Goal: Task Accomplishment & Management: Use online tool/utility

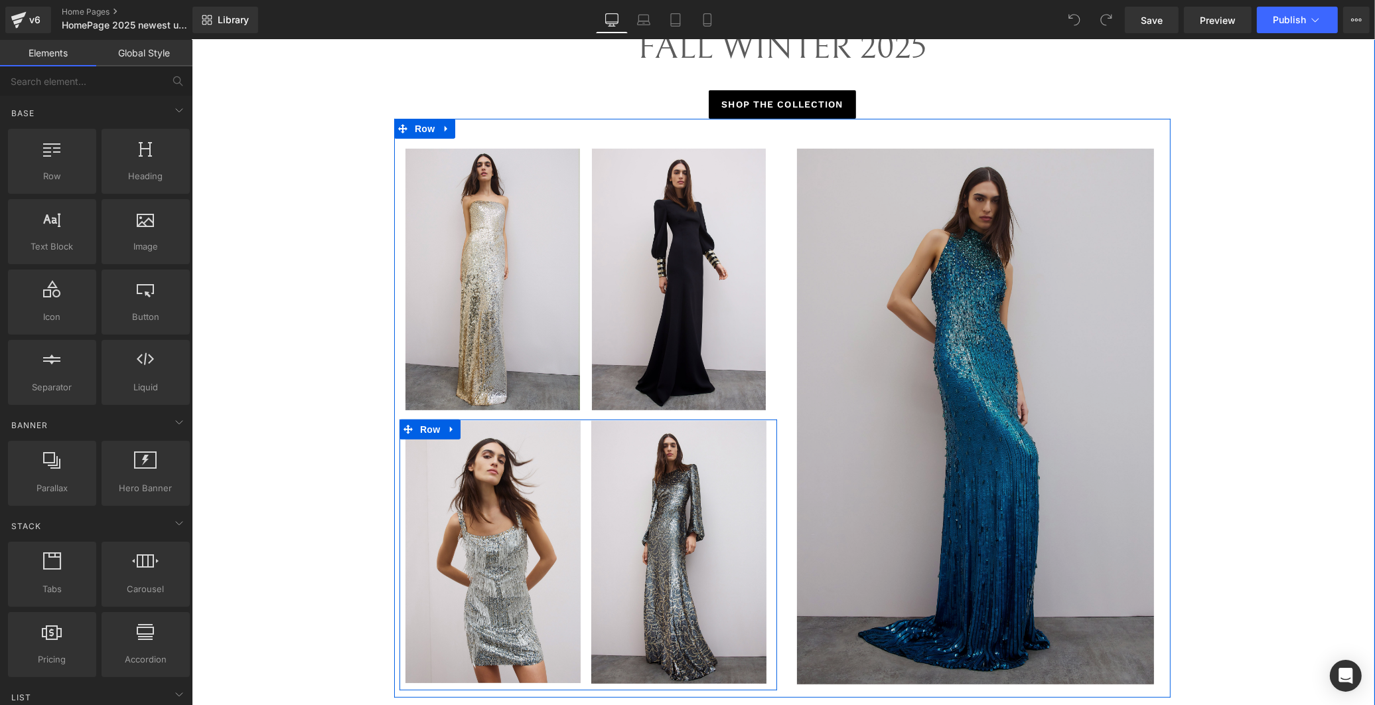
scroll to position [737, 0]
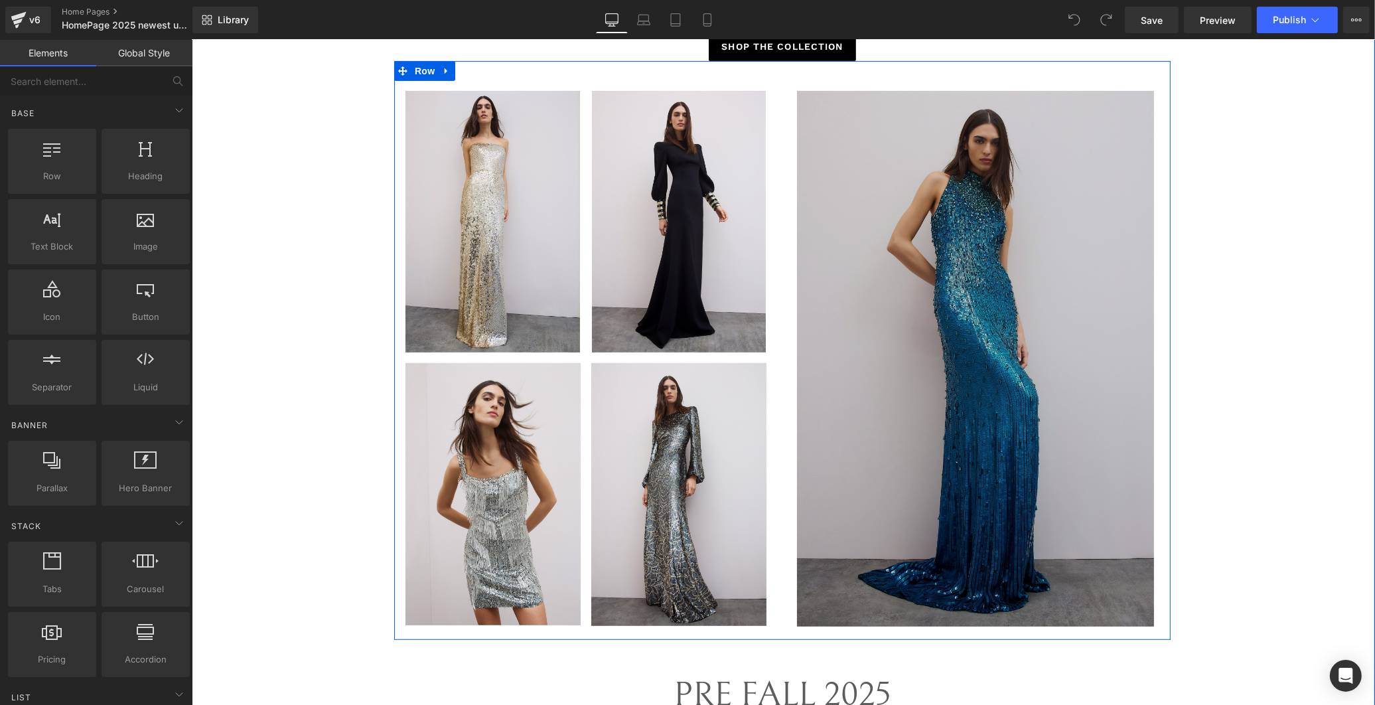
click at [1000, 392] on img at bounding box center [976, 359] width 359 height 536
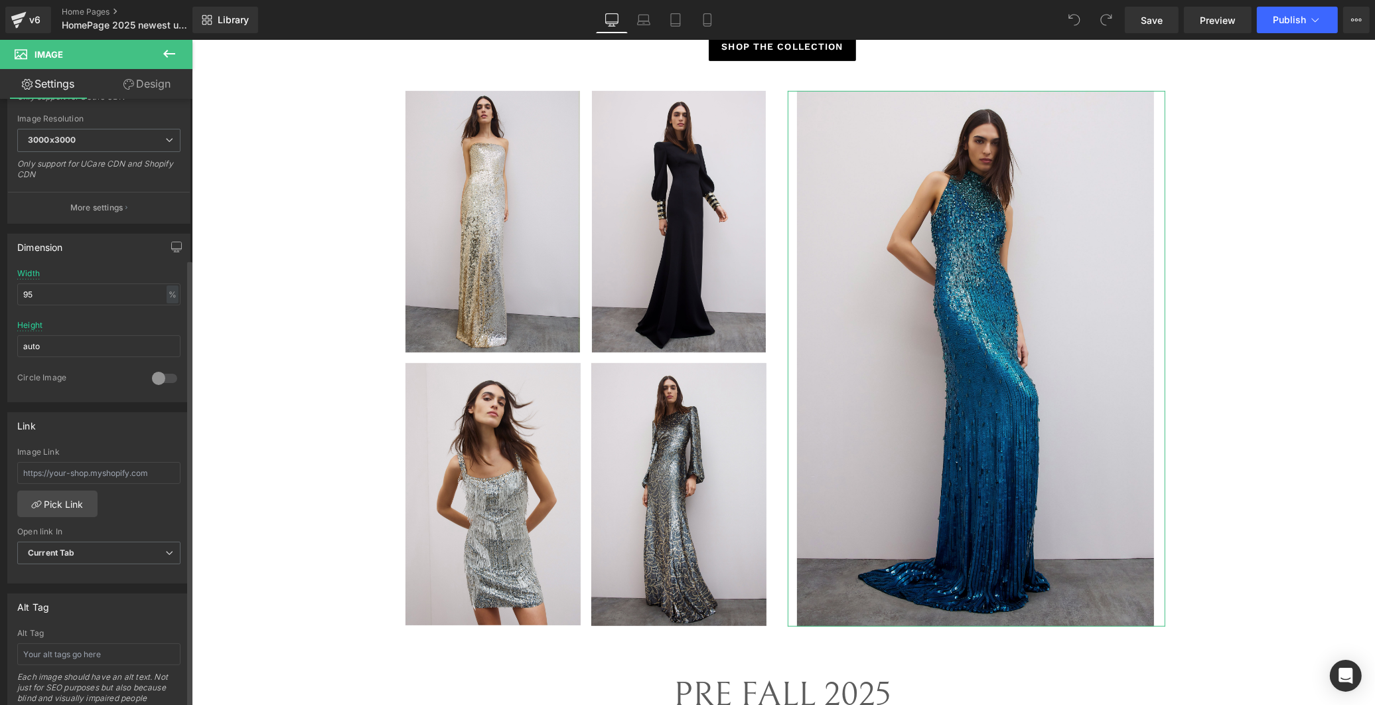
scroll to position [295, 0]
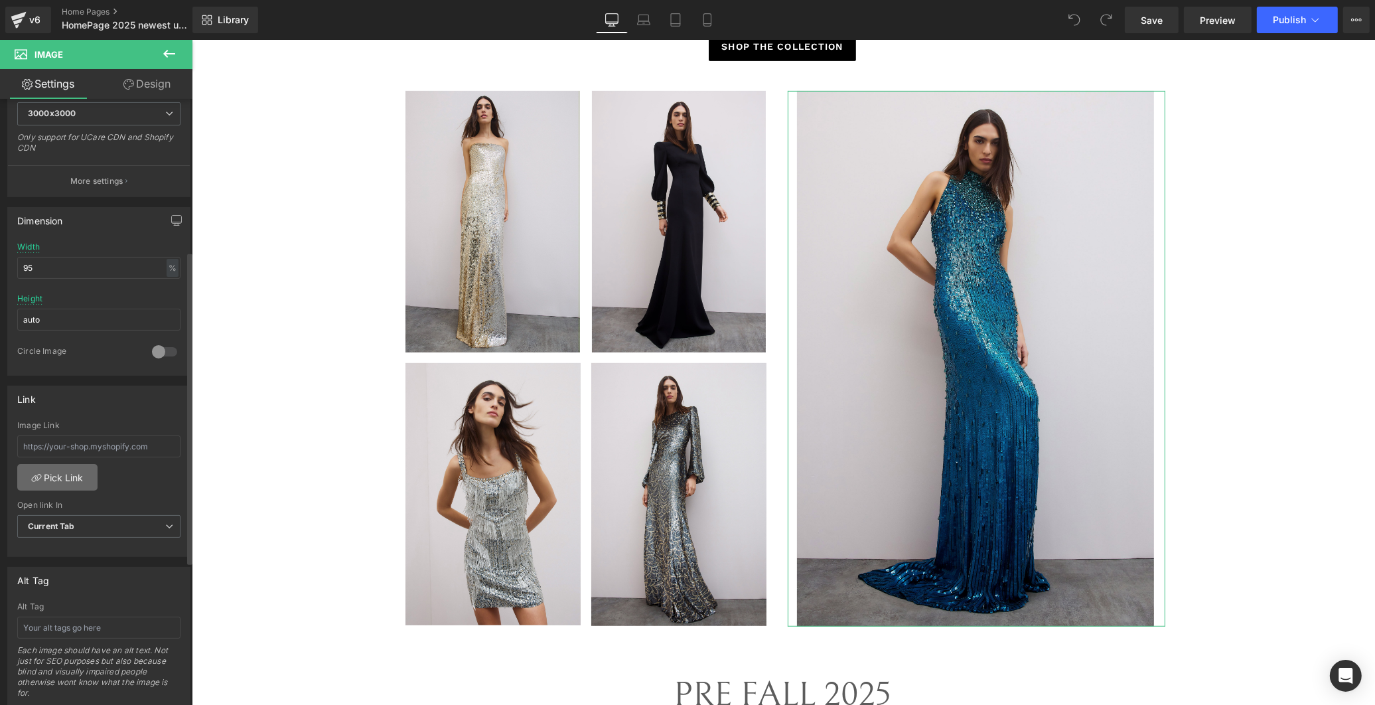
click at [60, 480] on link "Pick Link" at bounding box center [57, 477] width 80 height 27
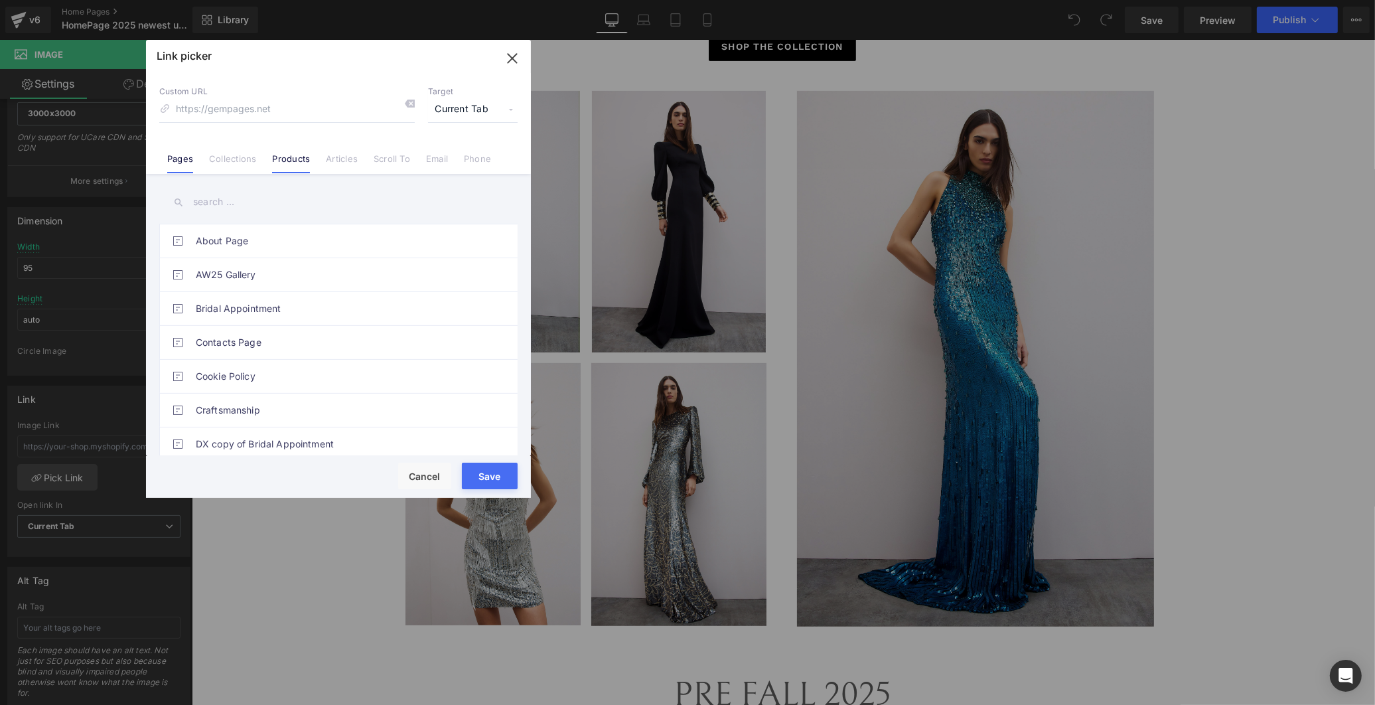
click at [306, 161] on link "Products" at bounding box center [291, 163] width 38 height 20
click at [206, 198] on input "text" at bounding box center [338, 202] width 358 height 30
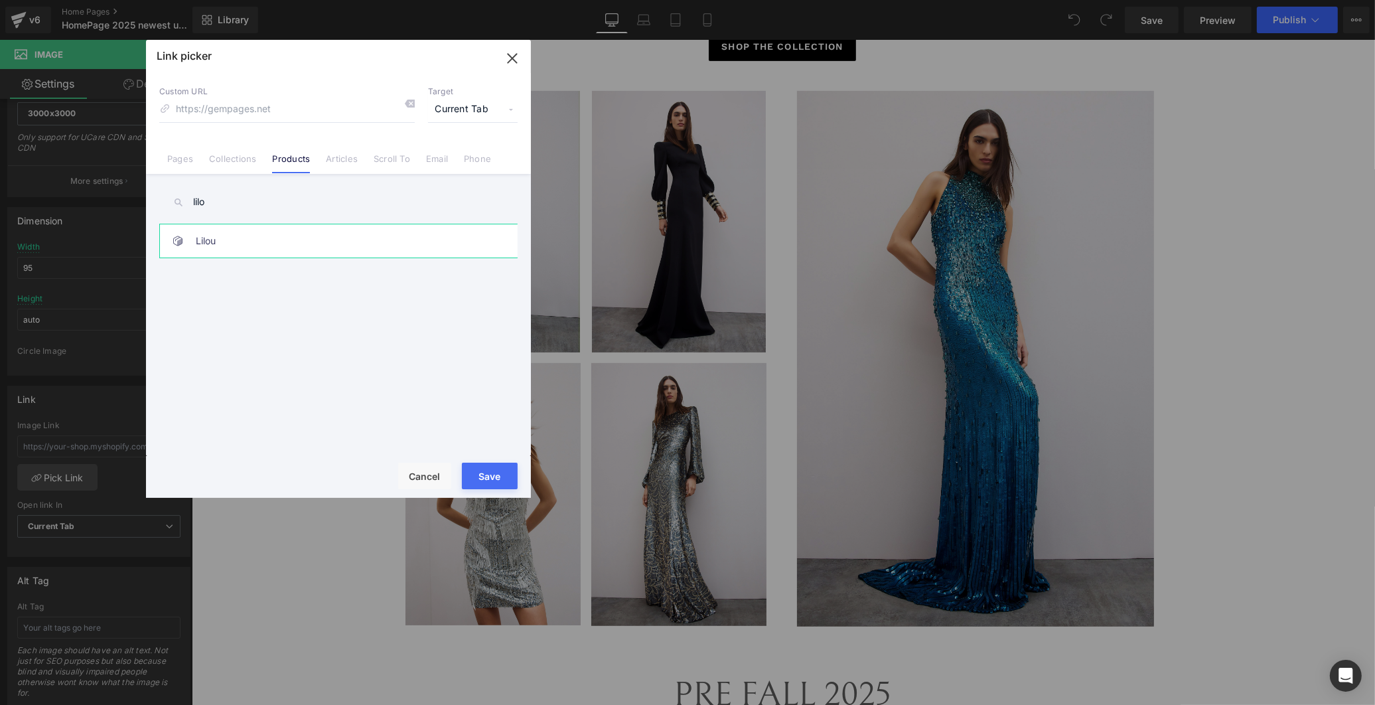
type input "lilo"
click at [237, 233] on link "Lilou" at bounding box center [342, 240] width 292 height 33
drag, startPoint x: 493, startPoint y: 471, endPoint x: 297, endPoint y: 431, distance: 199.8
click at [493, 471] on button "Save" at bounding box center [490, 476] width 56 height 27
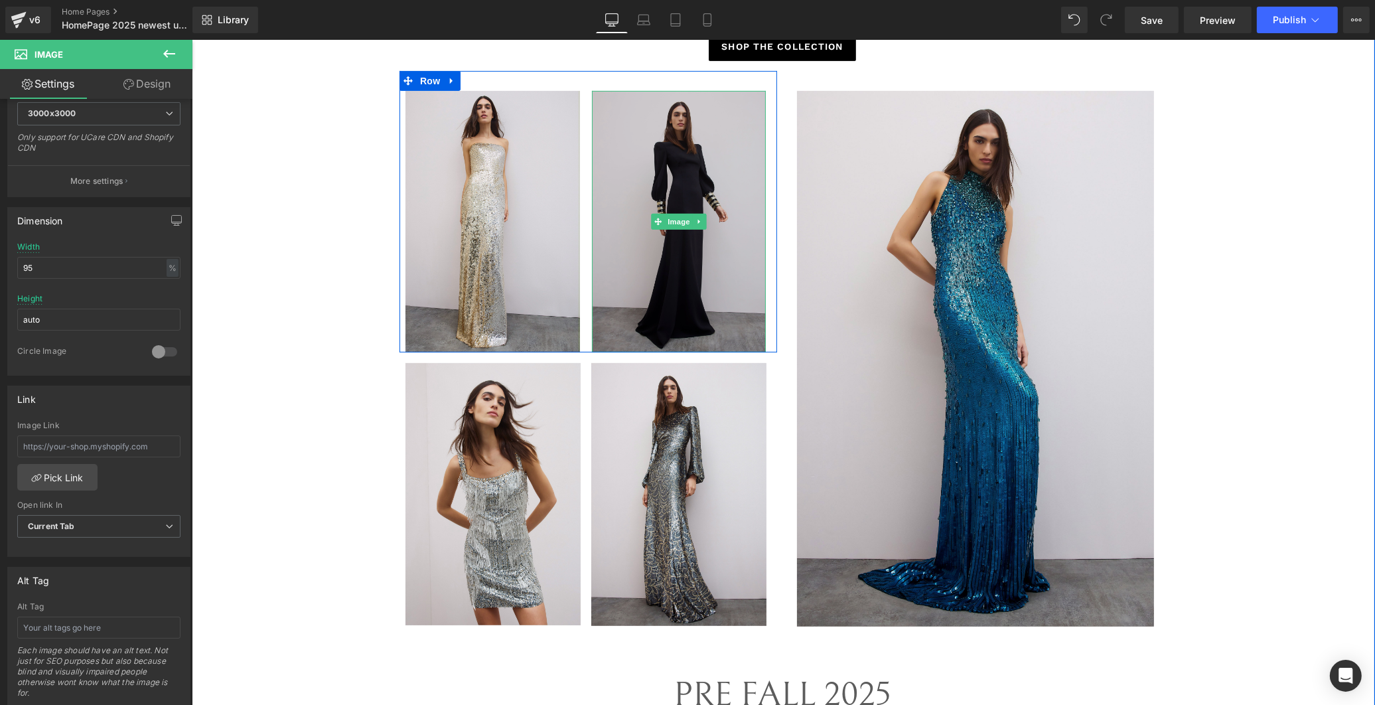
click at [673, 258] on img at bounding box center [678, 222] width 175 height 262
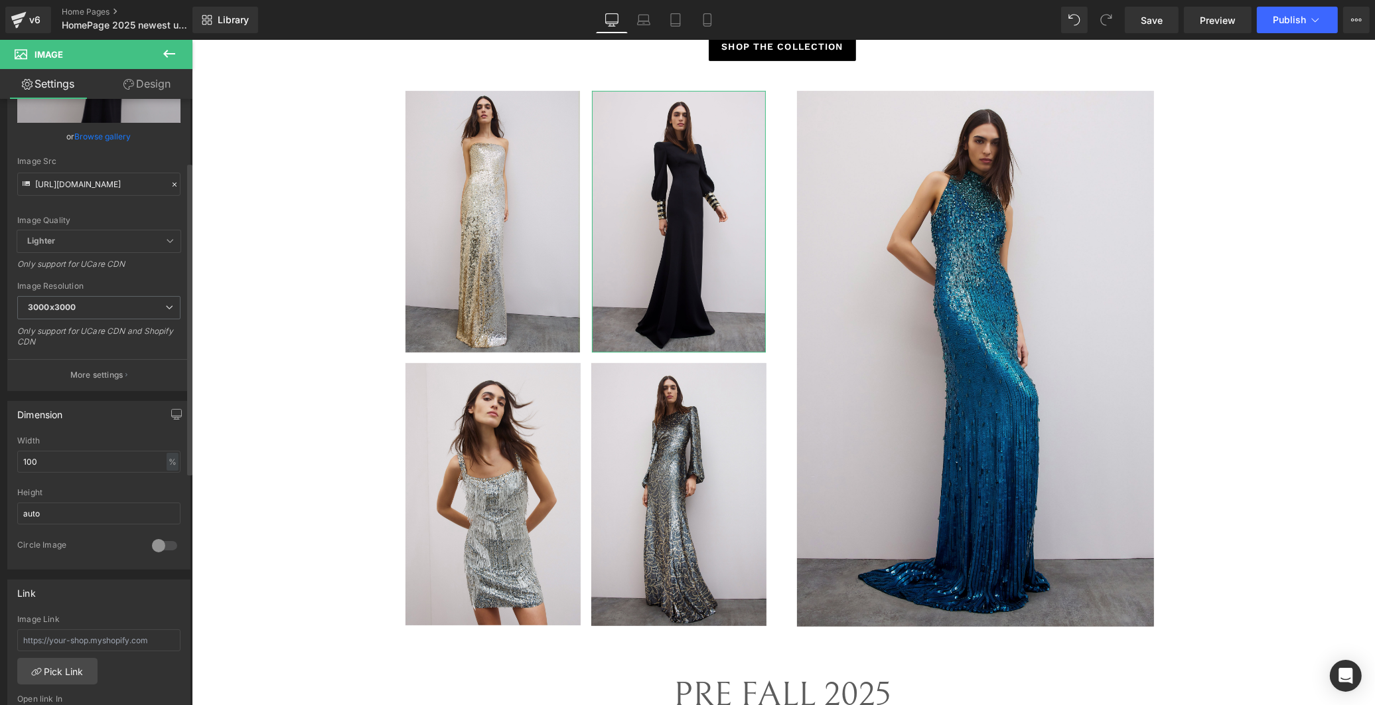
scroll to position [147, 0]
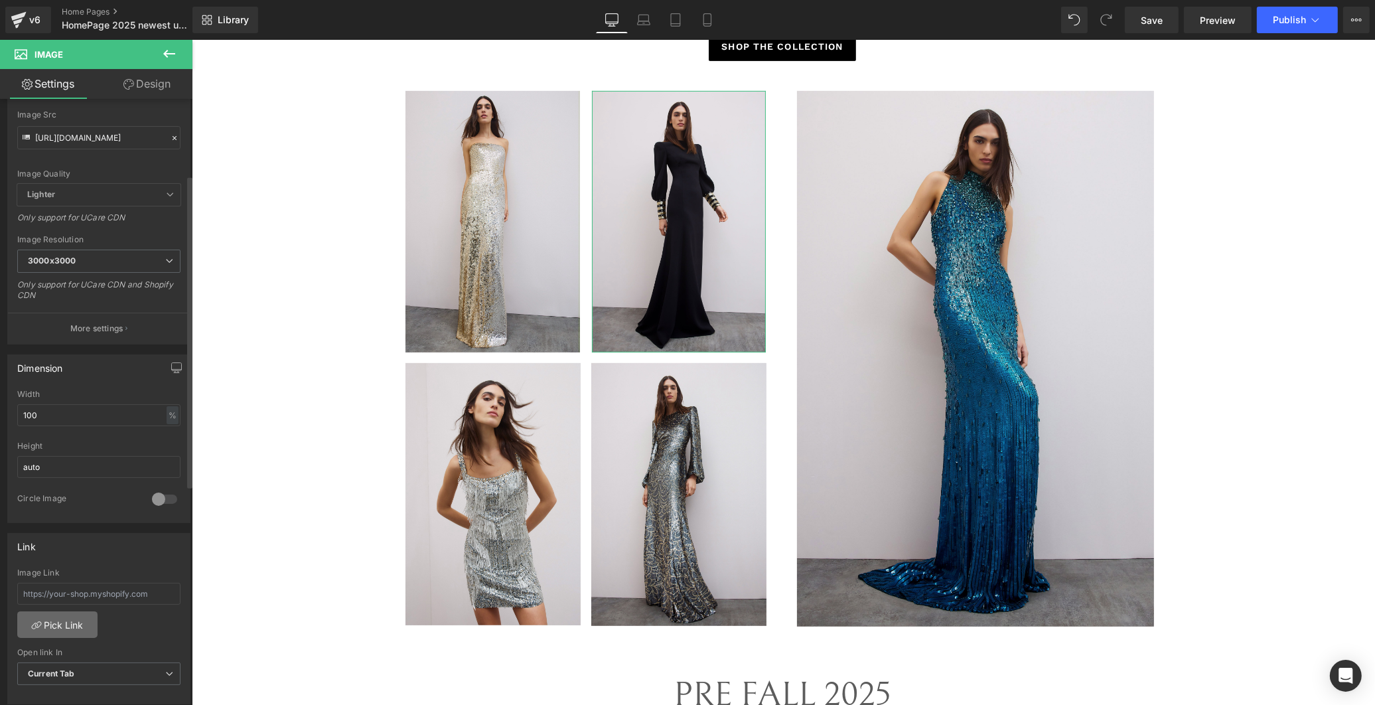
click at [64, 620] on link "Pick Link" at bounding box center [57, 624] width 80 height 27
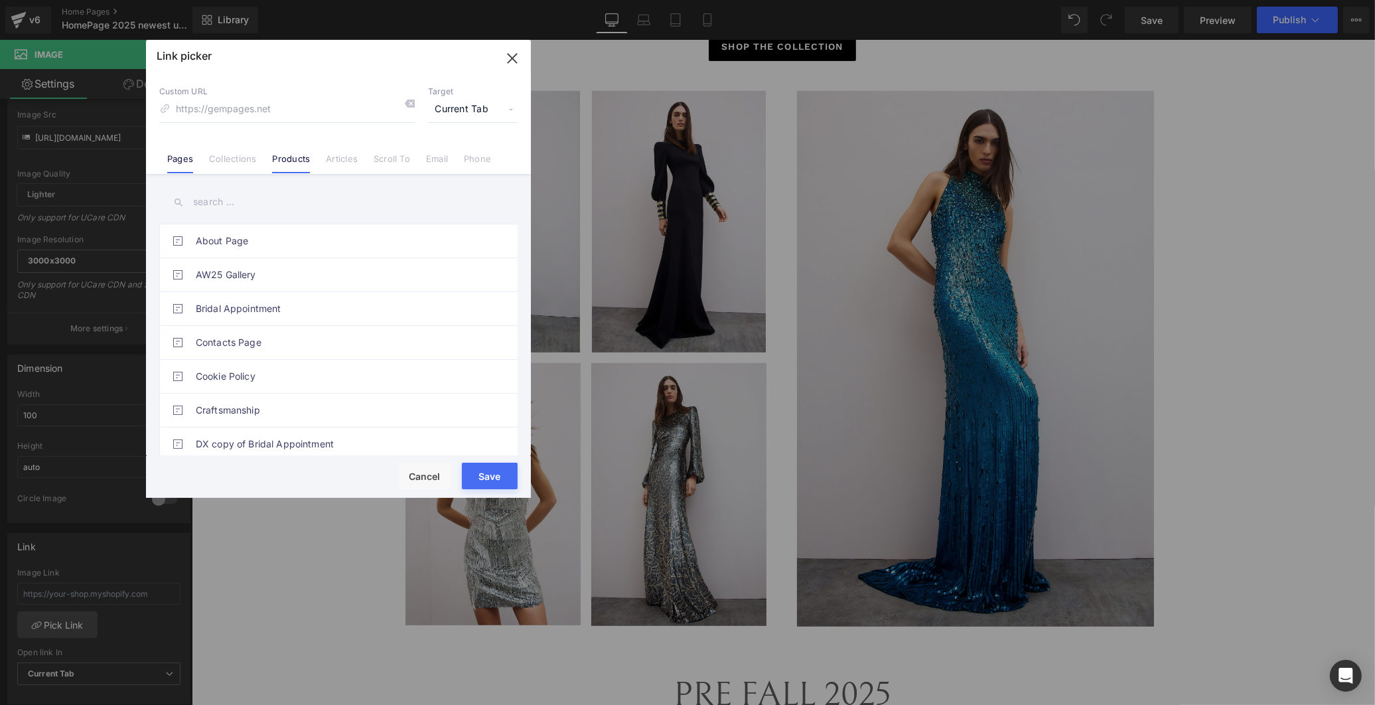
click at [287, 157] on link "Products" at bounding box center [291, 163] width 38 height 20
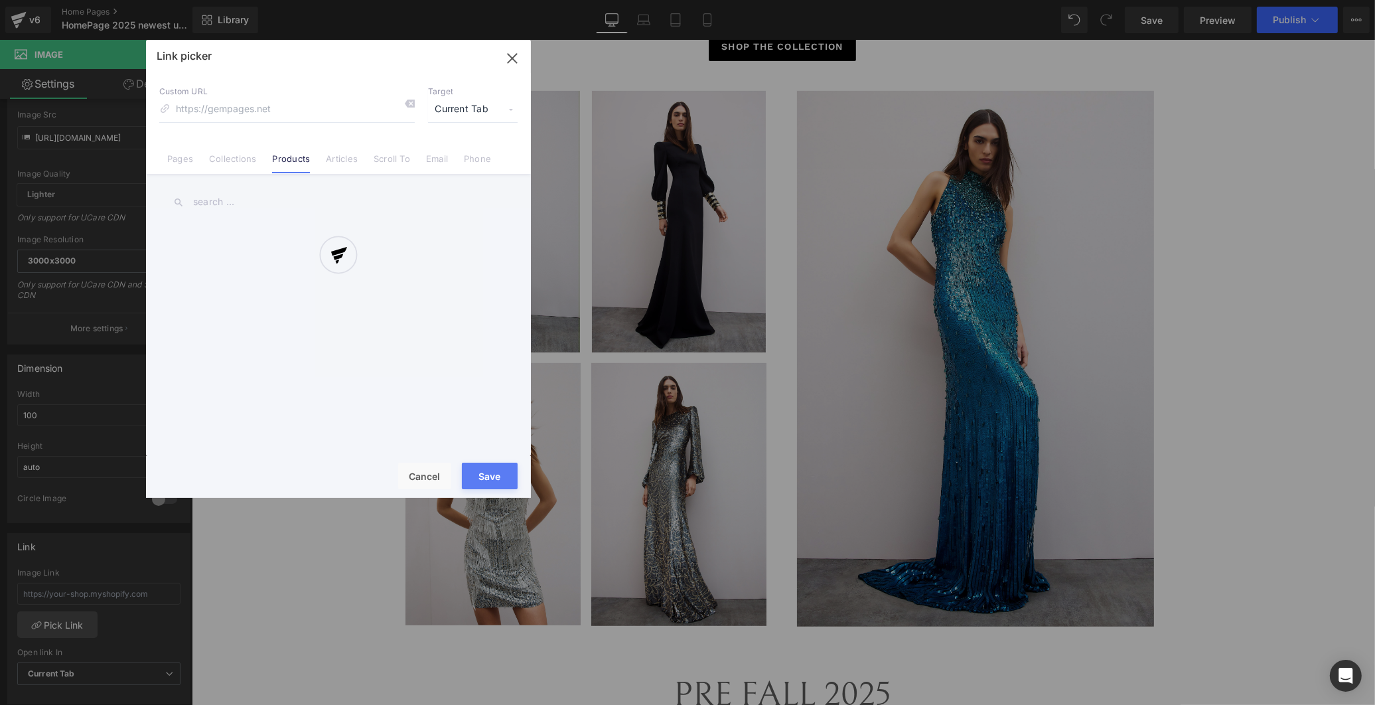
click at [250, 206] on div at bounding box center [338, 269] width 385 height 458
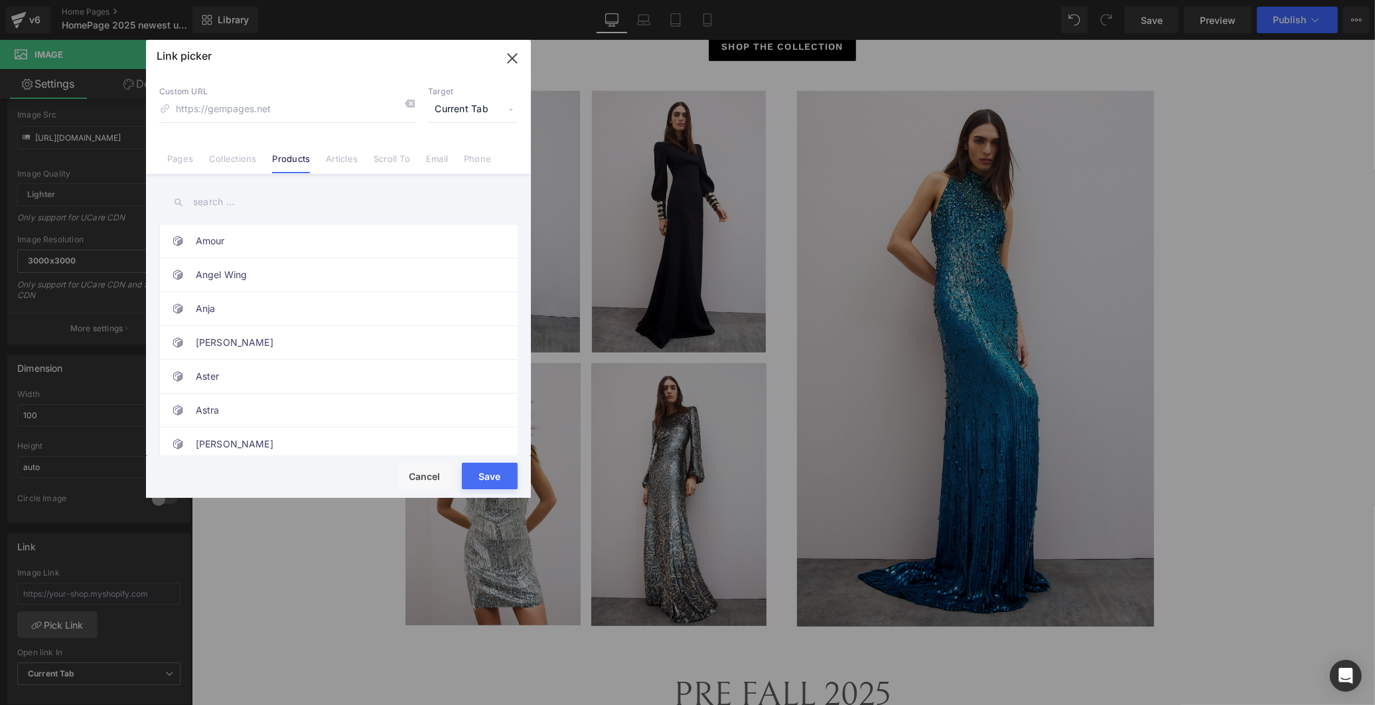
click at [229, 202] on input "text" at bounding box center [338, 202] width 358 height 30
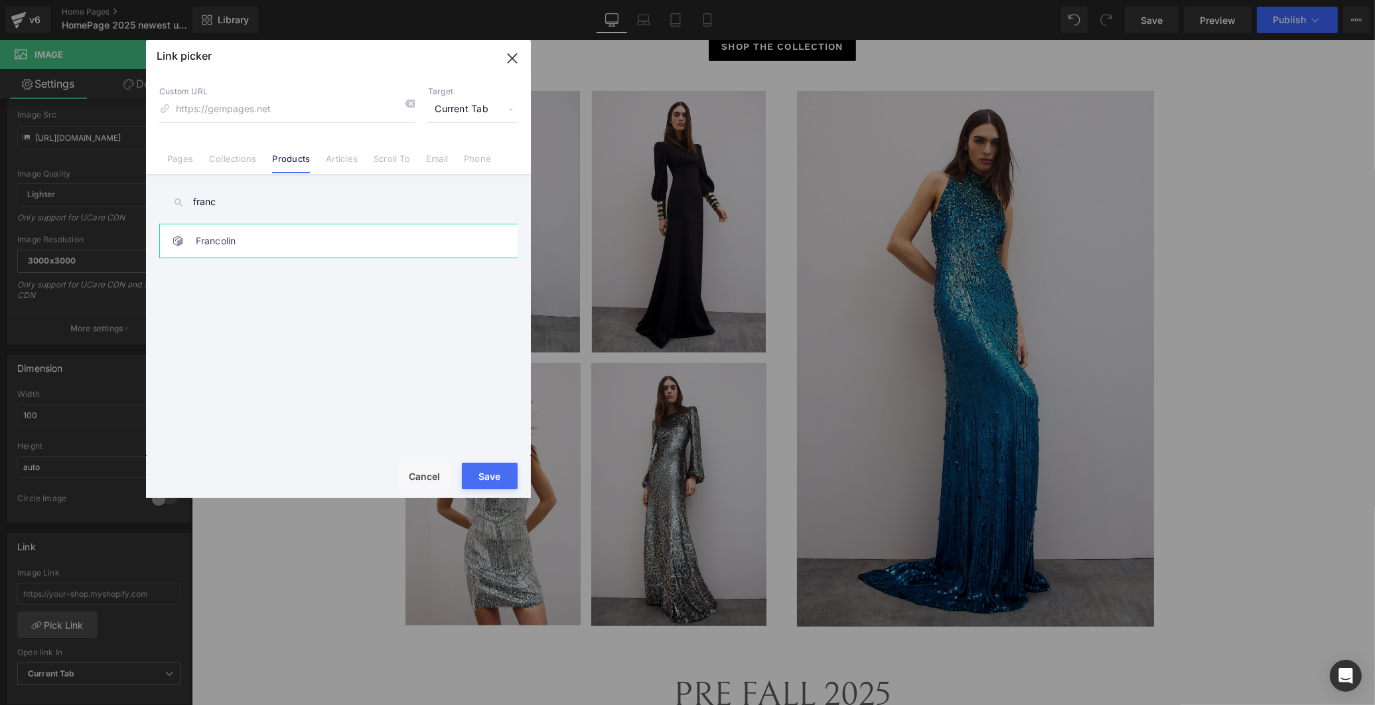
type input "franc"
click at [241, 237] on link "Francolin" at bounding box center [342, 240] width 292 height 33
click at [492, 475] on button "Save" at bounding box center [490, 476] width 56 height 27
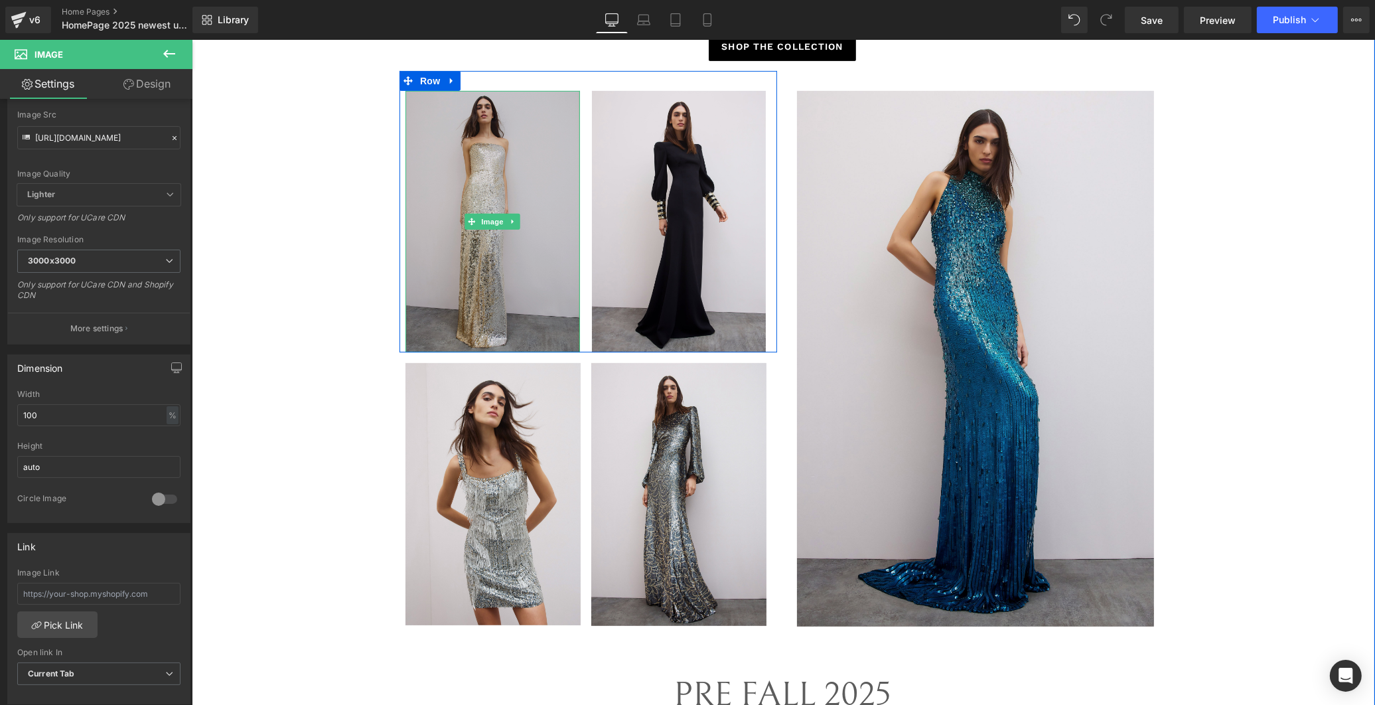
click at [506, 264] on img at bounding box center [492, 222] width 175 height 262
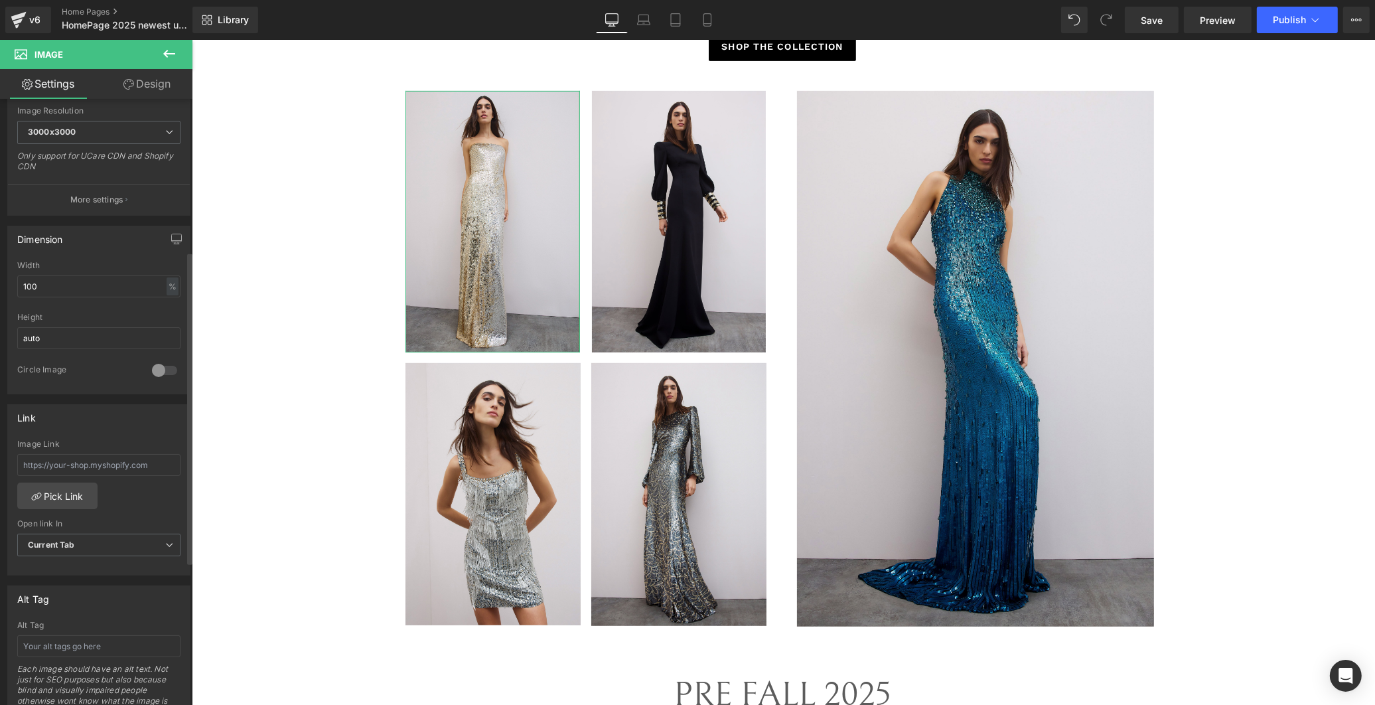
scroll to position [295, 0]
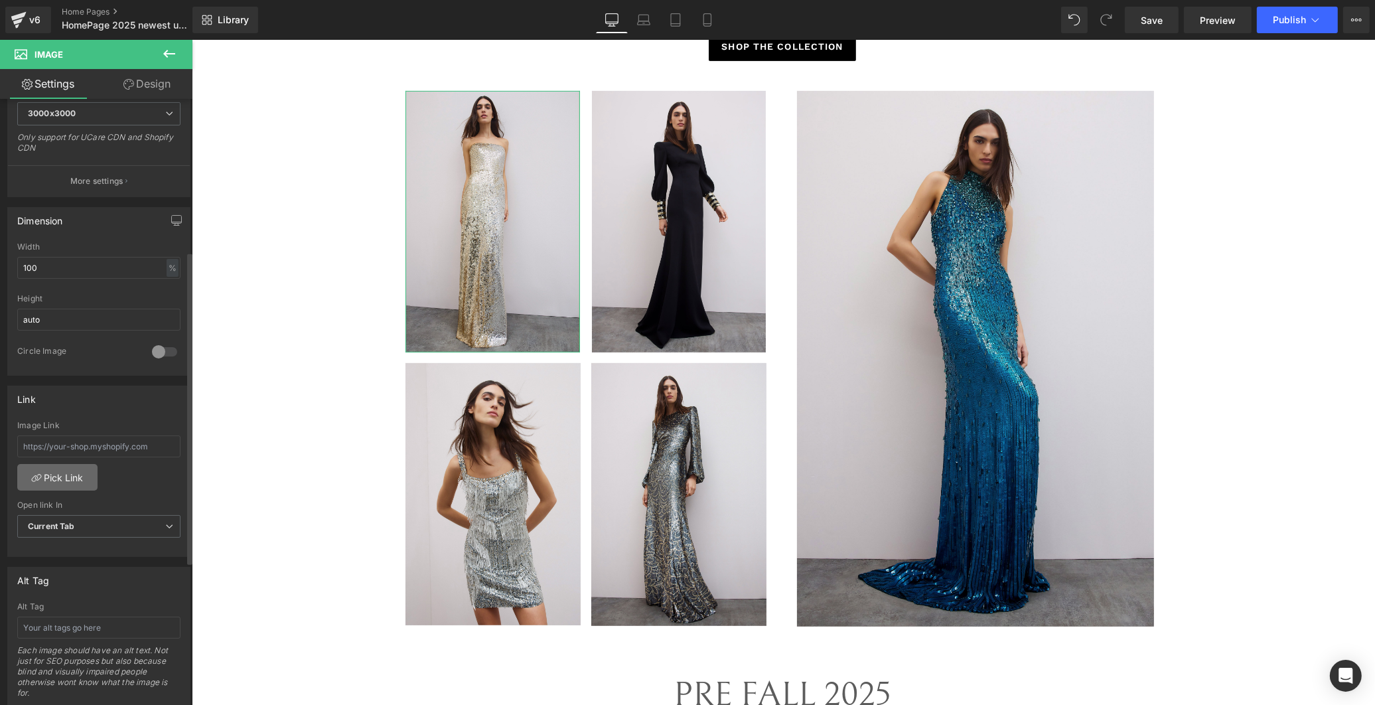
click at [70, 474] on link "Pick Link" at bounding box center [57, 477] width 80 height 27
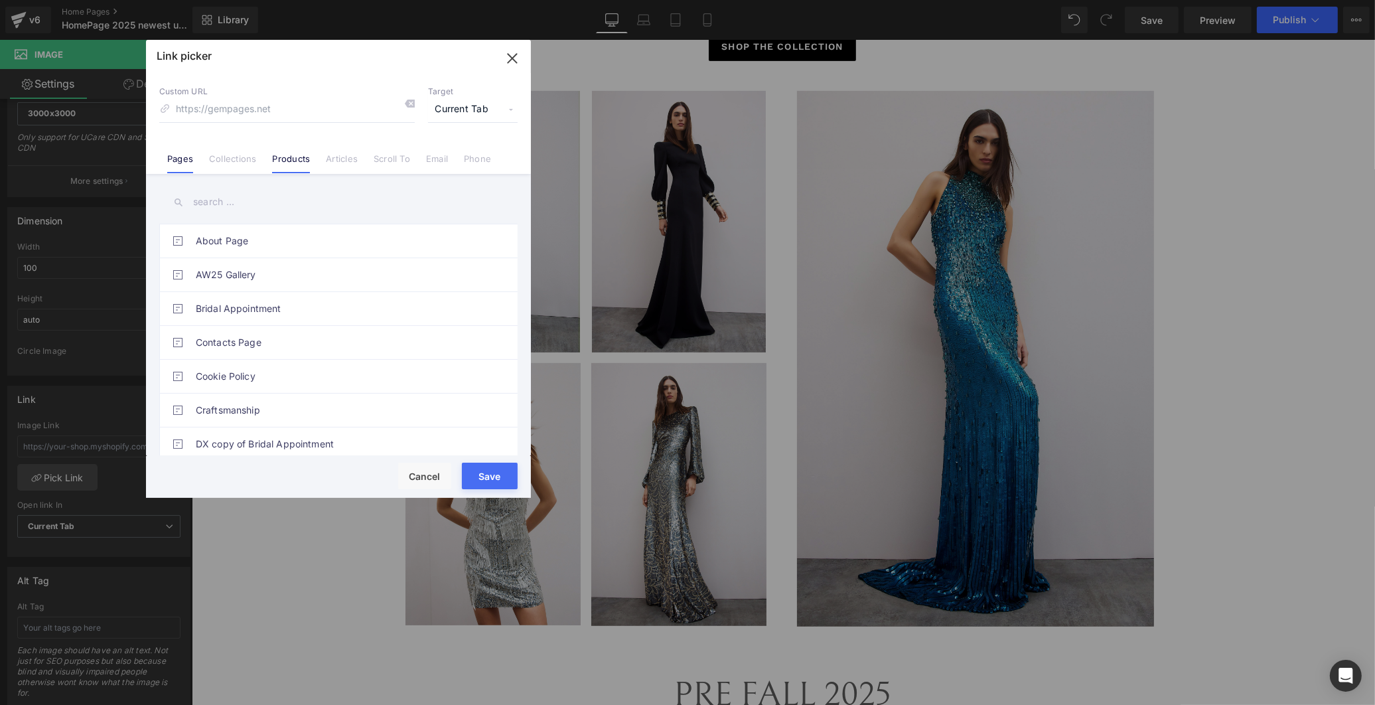
click at [302, 160] on link "Products" at bounding box center [291, 163] width 38 height 20
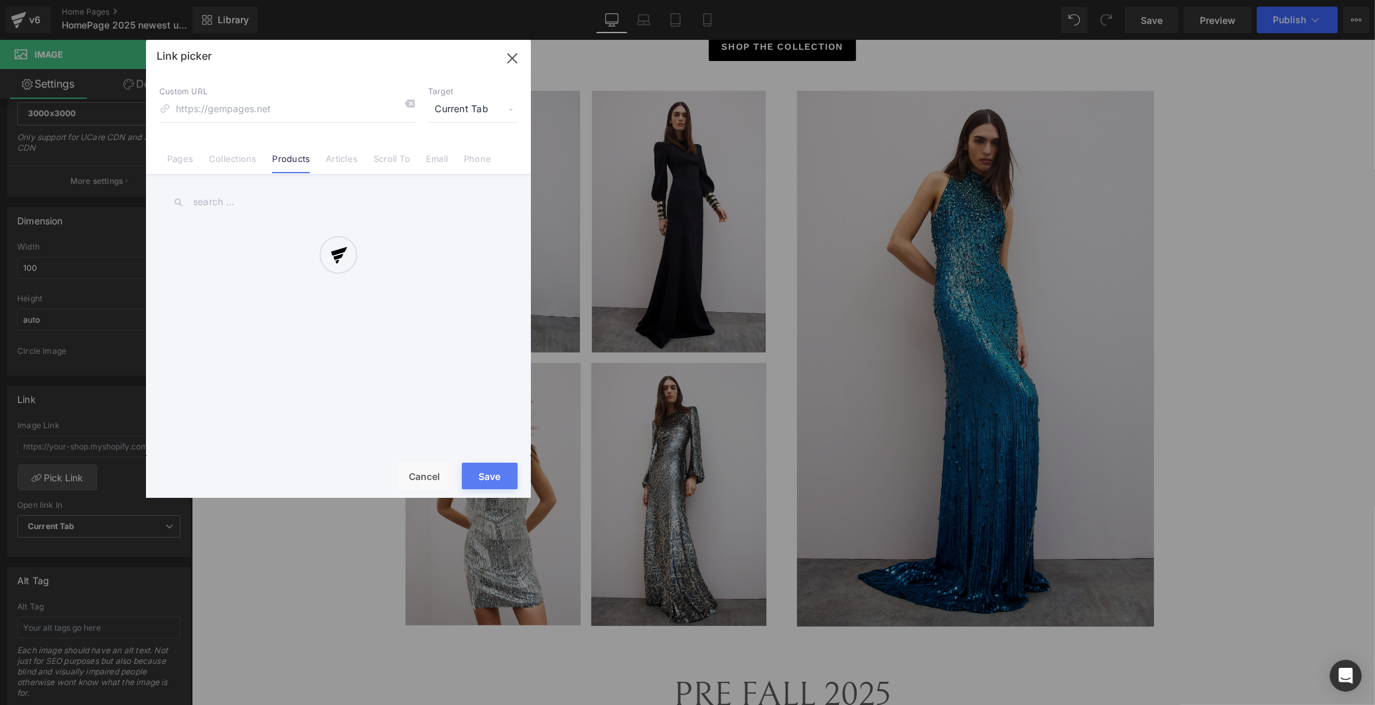
click at [233, 200] on div at bounding box center [338, 269] width 385 height 458
click at [219, 200] on div at bounding box center [338, 269] width 385 height 458
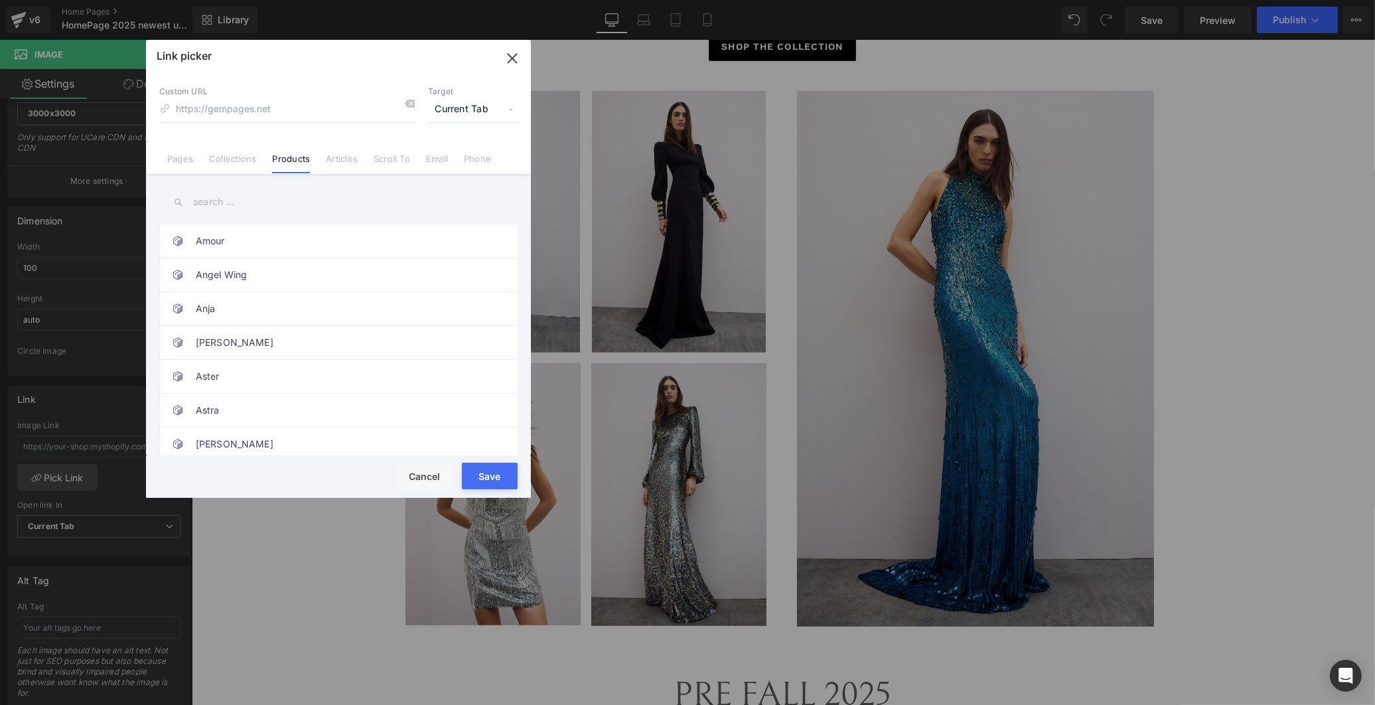
click at [206, 200] on input "text" at bounding box center [338, 202] width 358 height 30
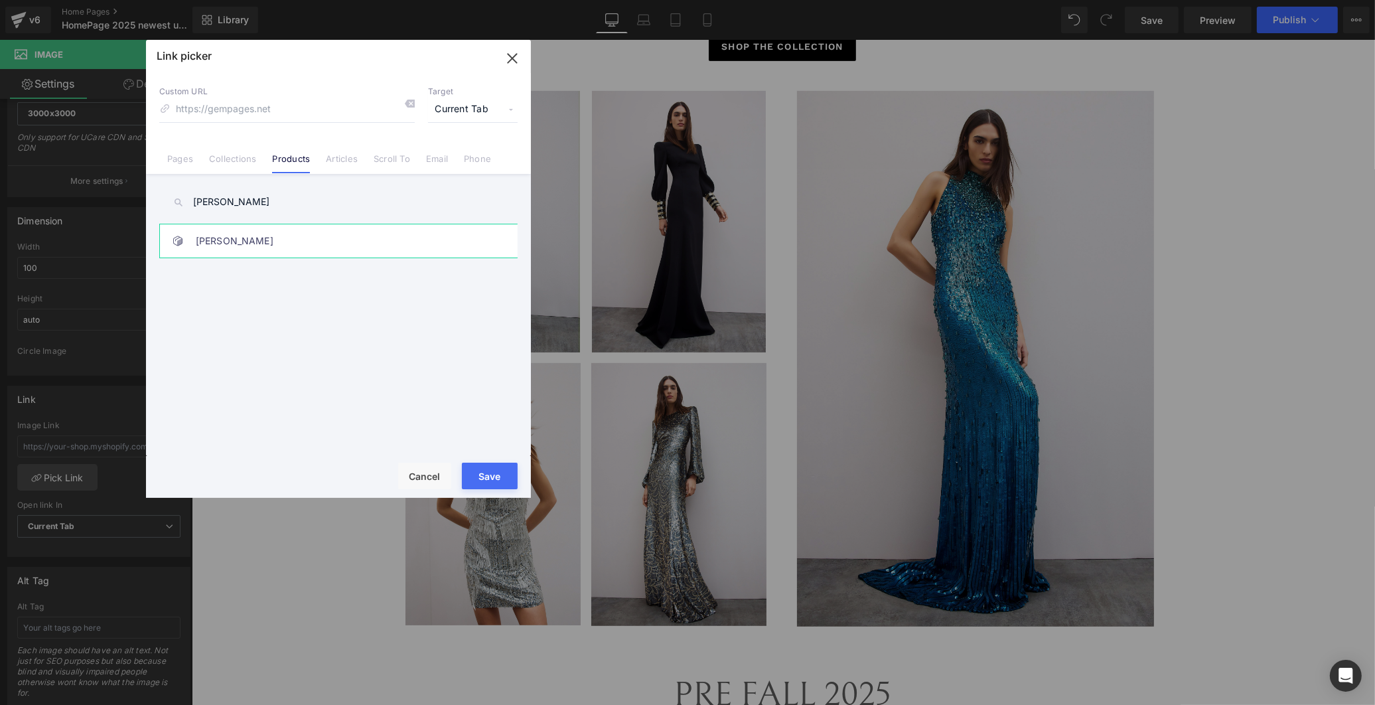
type input "caron"
click at [283, 228] on link "Caron" at bounding box center [342, 240] width 292 height 33
click at [476, 466] on button "Save" at bounding box center [490, 476] width 56 height 27
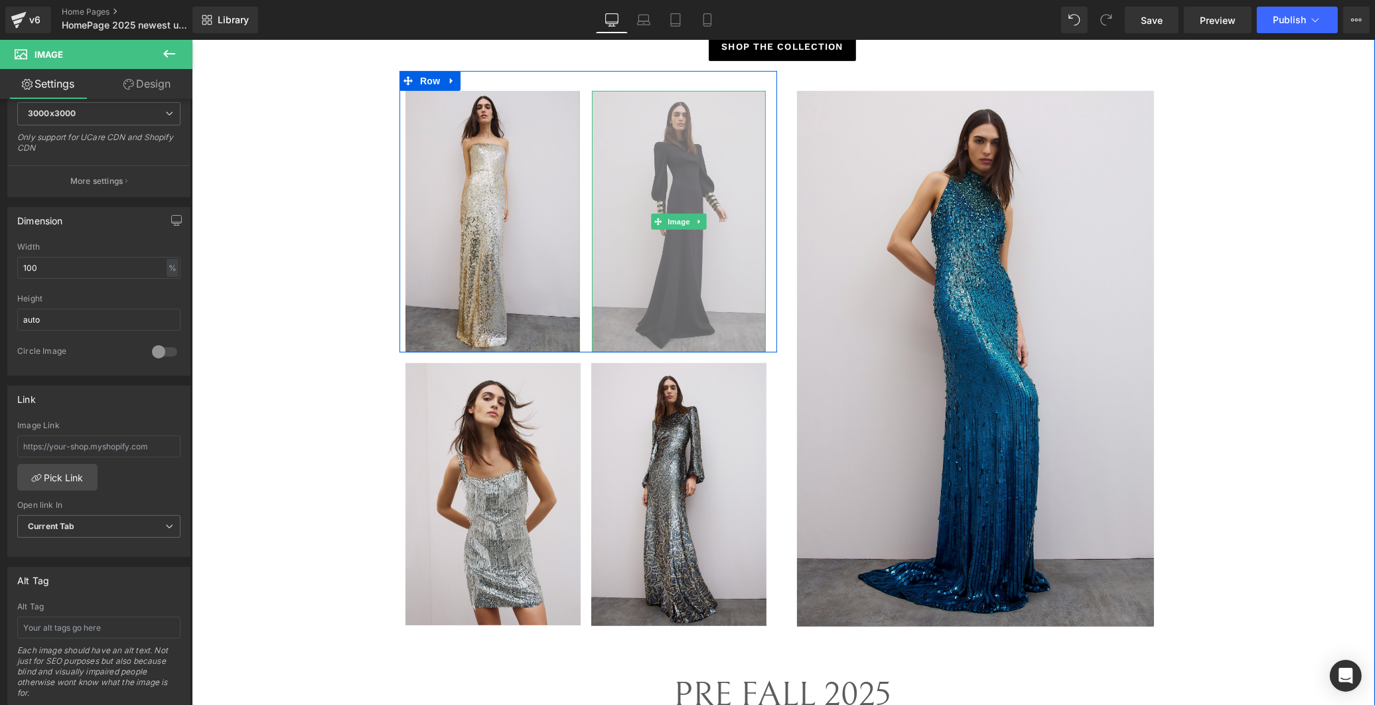
click at [643, 303] on img at bounding box center [678, 222] width 175 height 262
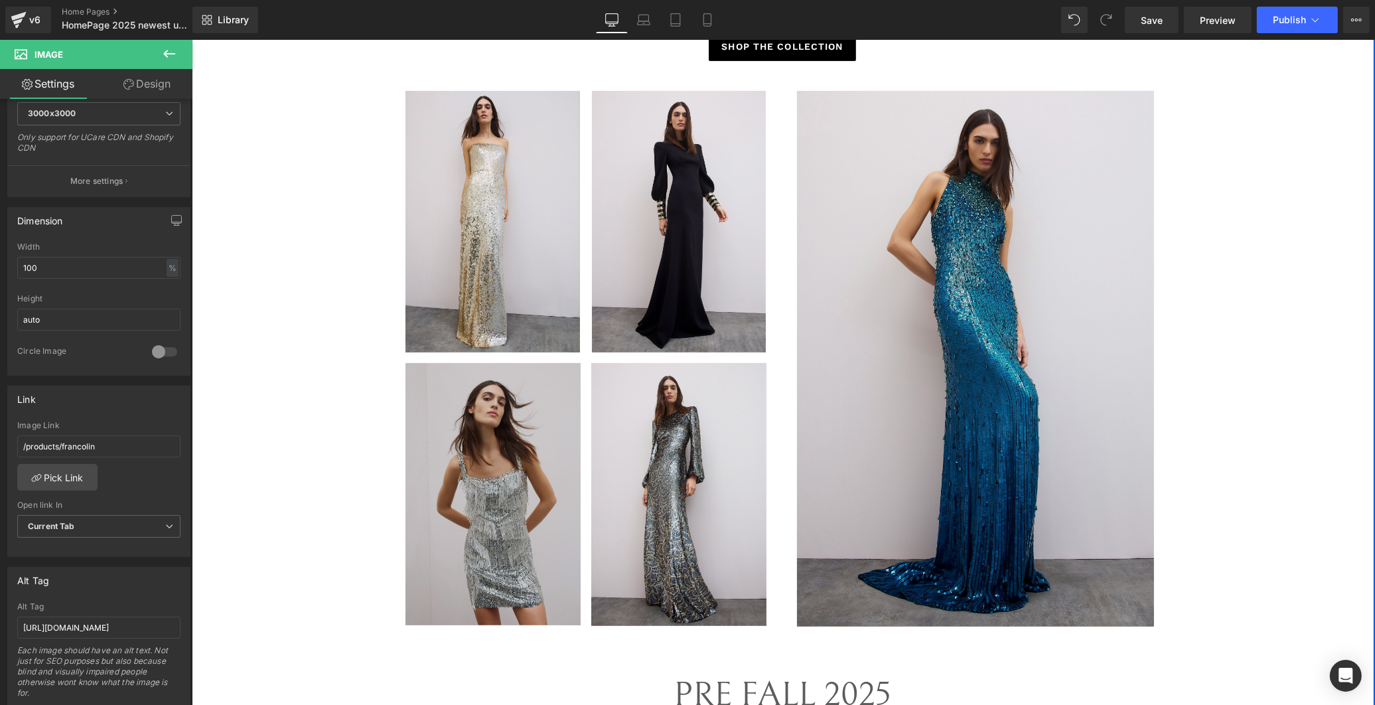
click at [495, 505] on img at bounding box center [492, 494] width 175 height 262
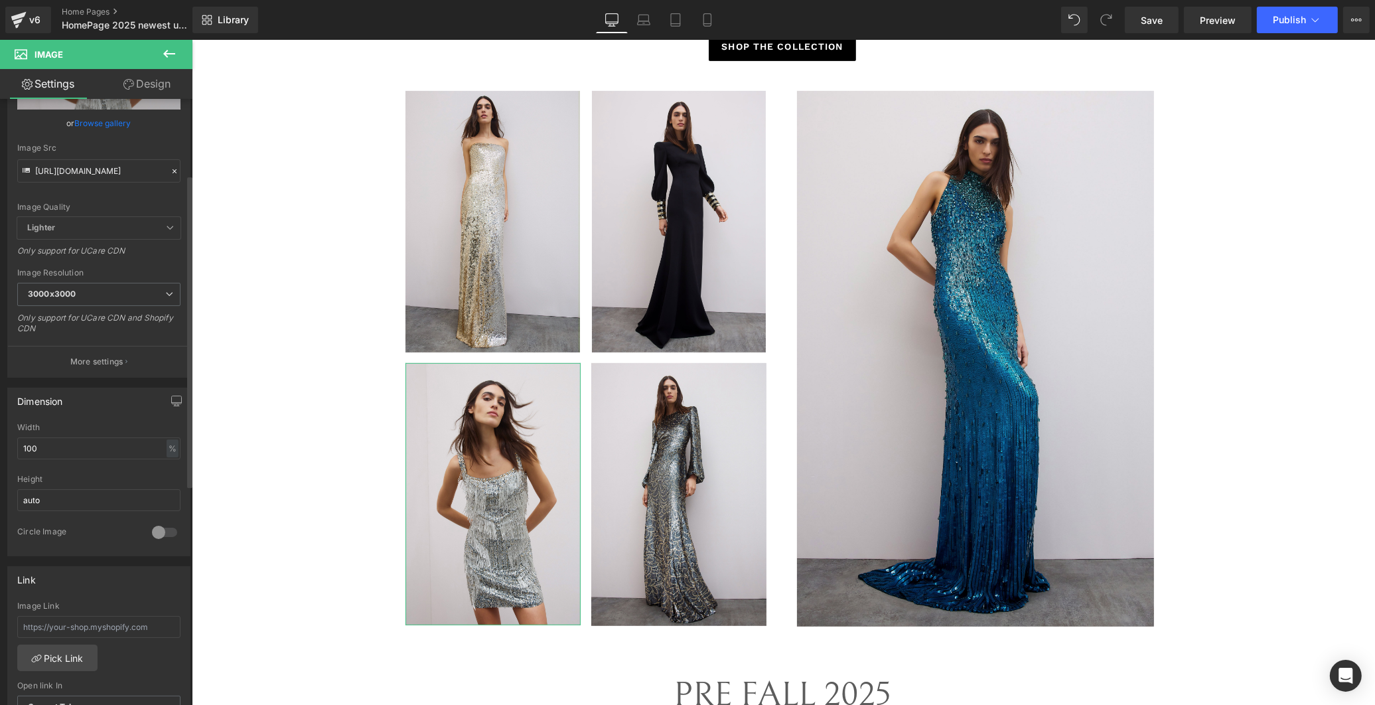
scroll to position [147, 0]
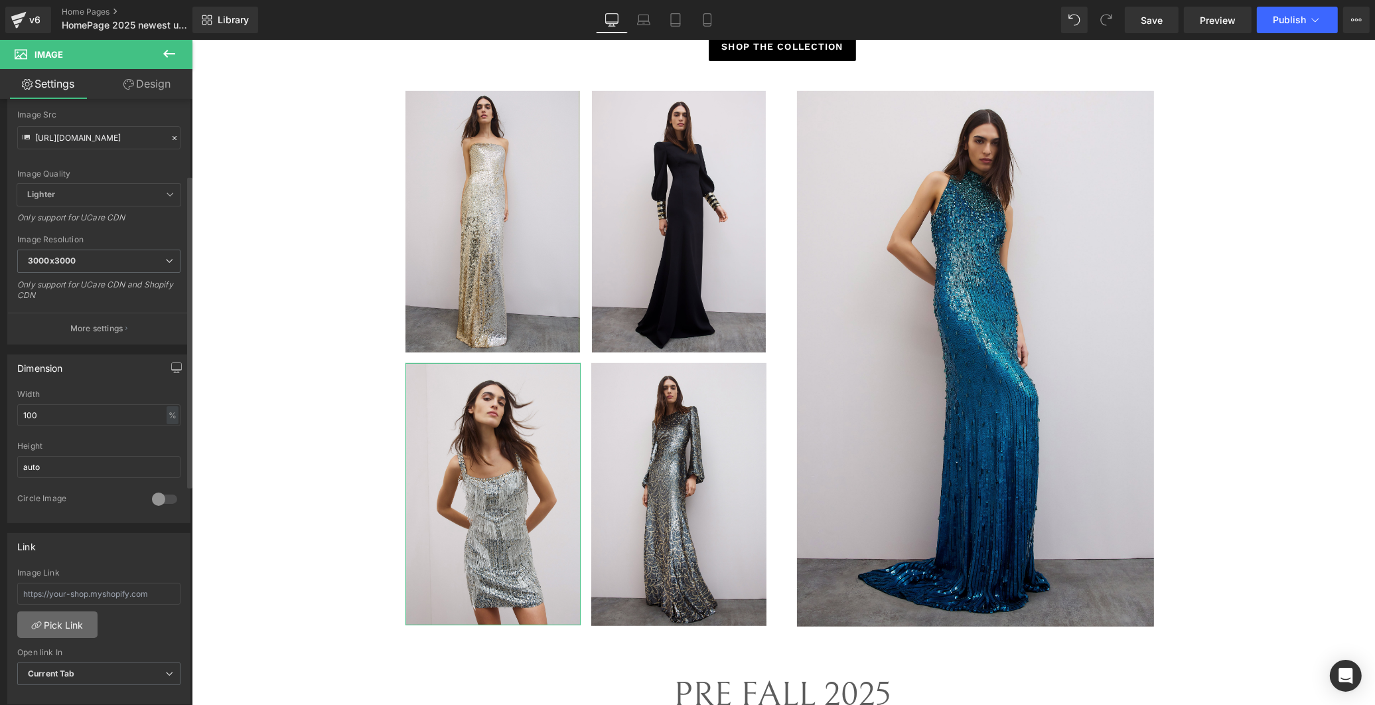
click at [65, 618] on link "Pick Link" at bounding box center [57, 624] width 80 height 27
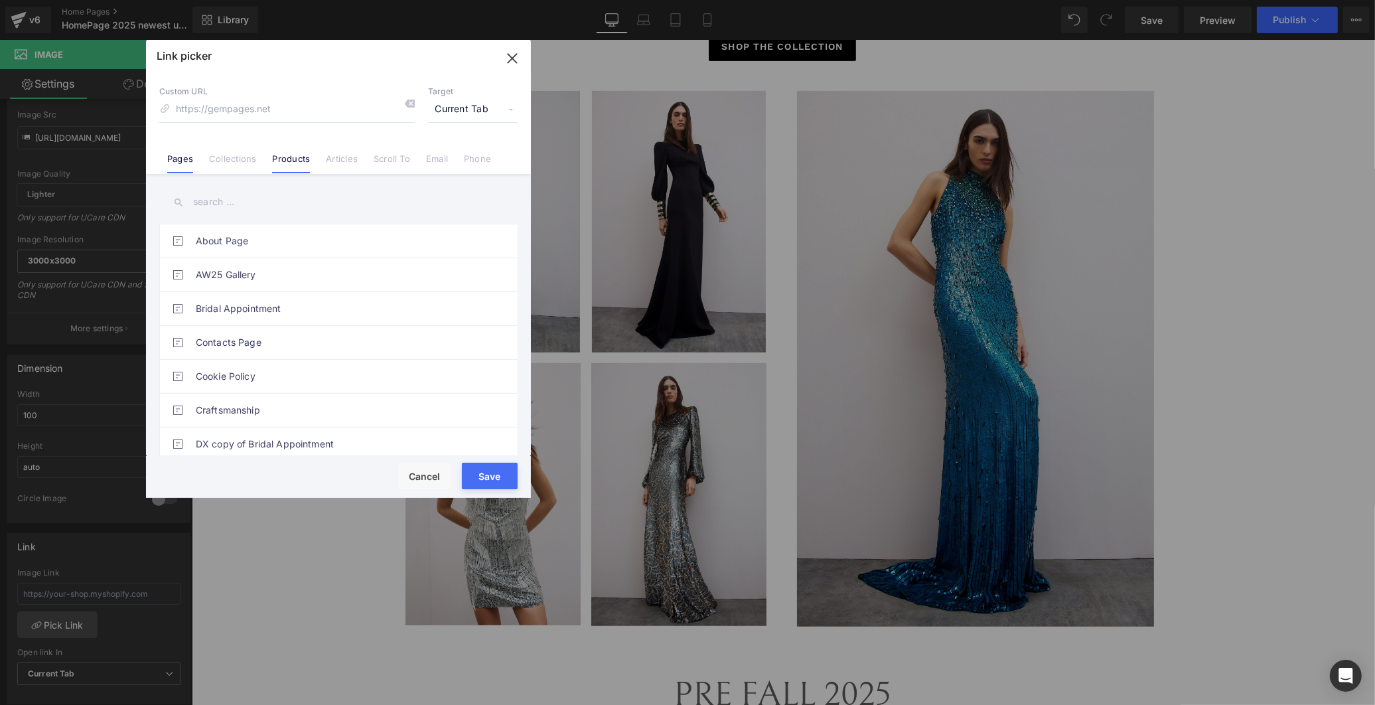
click at [300, 156] on link "Products" at bounding box center [291, 163] width 38 height 20
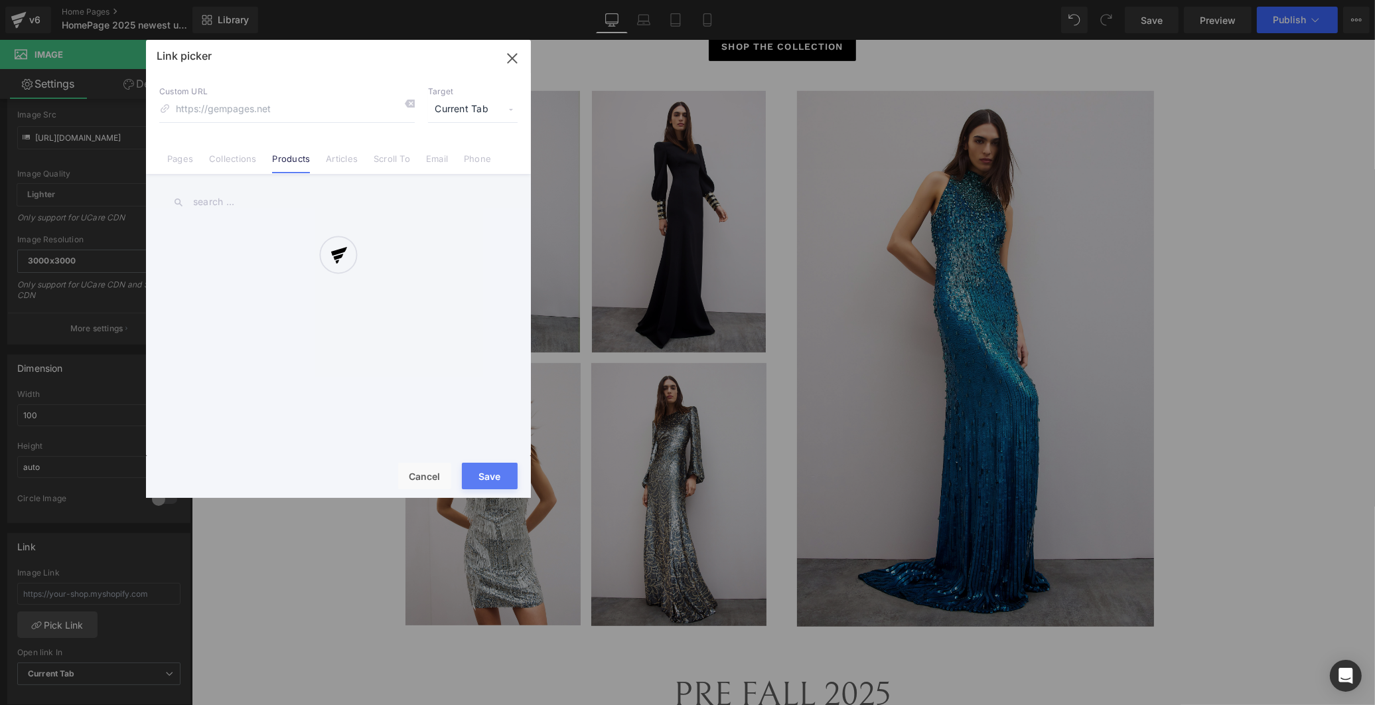
click at [234, 199] on div at bounding box center [338, 269] width 385 height 458
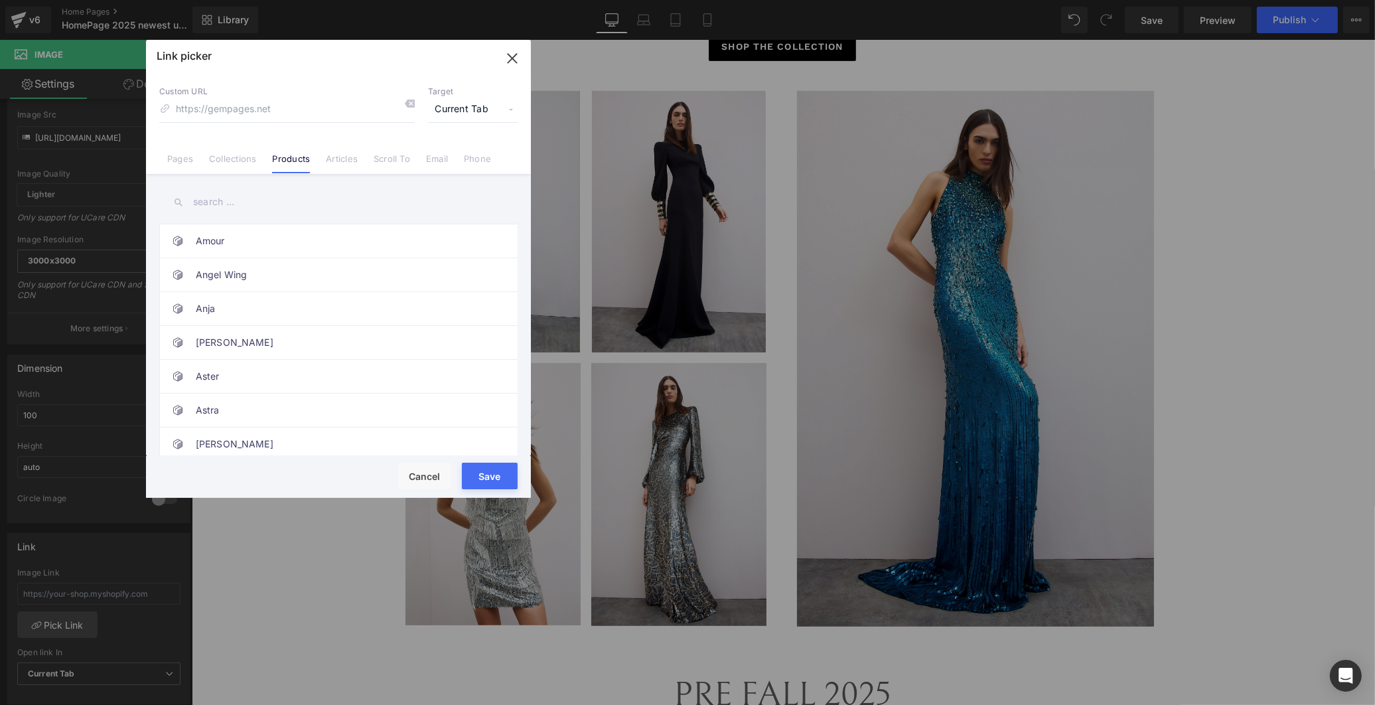
click at [211, 200] on input "text" at bounding box center [338, 202] width 358 height 30
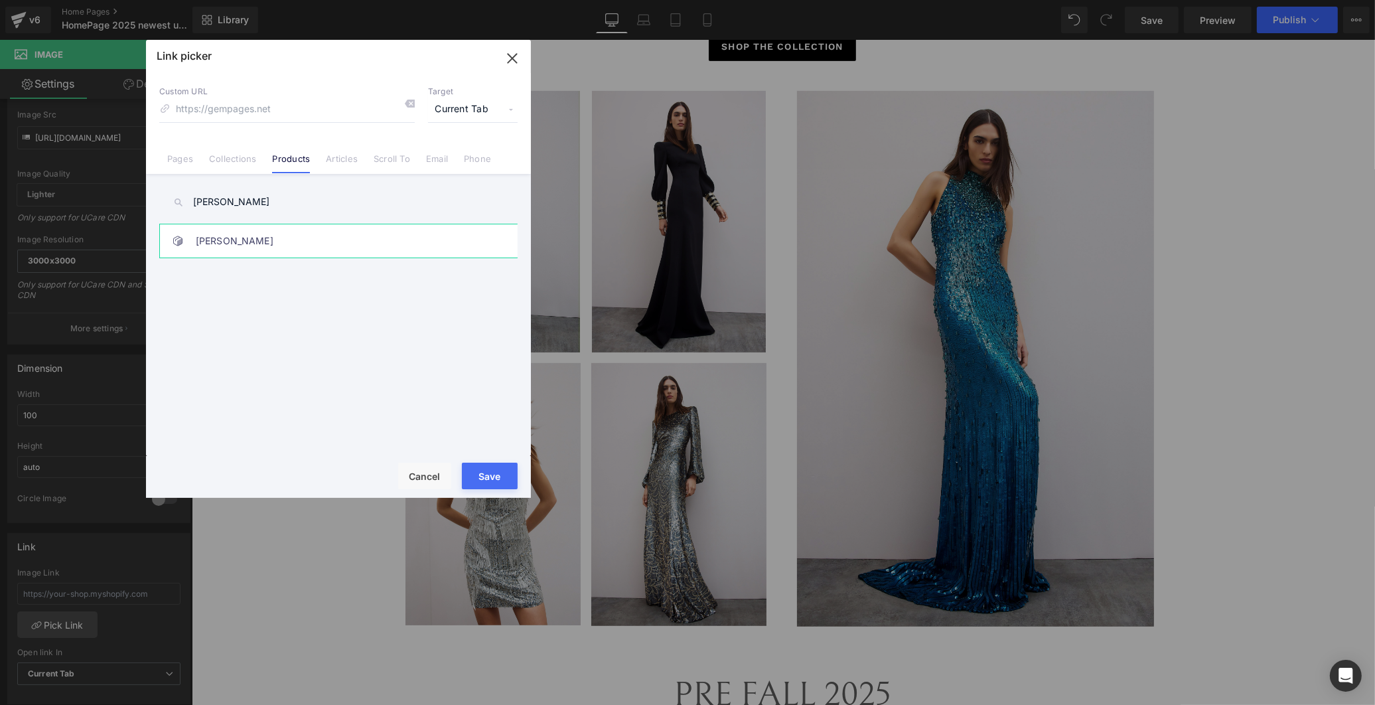
type input "tina"
click at [220, 243] on link "[PERSON_NAME]" at bounding box center [342, 240] width 292 height 33
drag, startPoint x: 486, startPoint y: 482, endPoint x: 295, endPoint y: 447, distance: 193.7
click at [486, 482] on button "Save" at bounding box center [490, 476] width 56 height 27
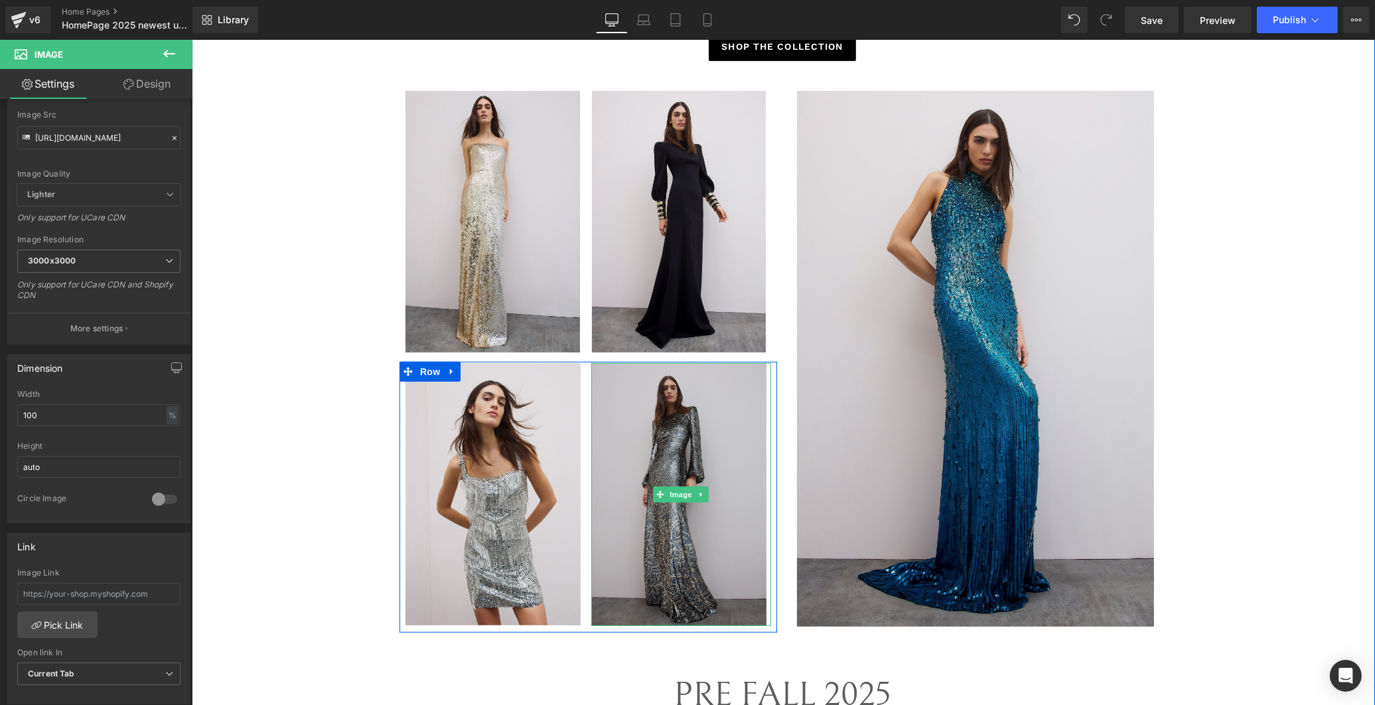
click at [662, 507] on img at bounding box center [681, 494] width 181 height 263
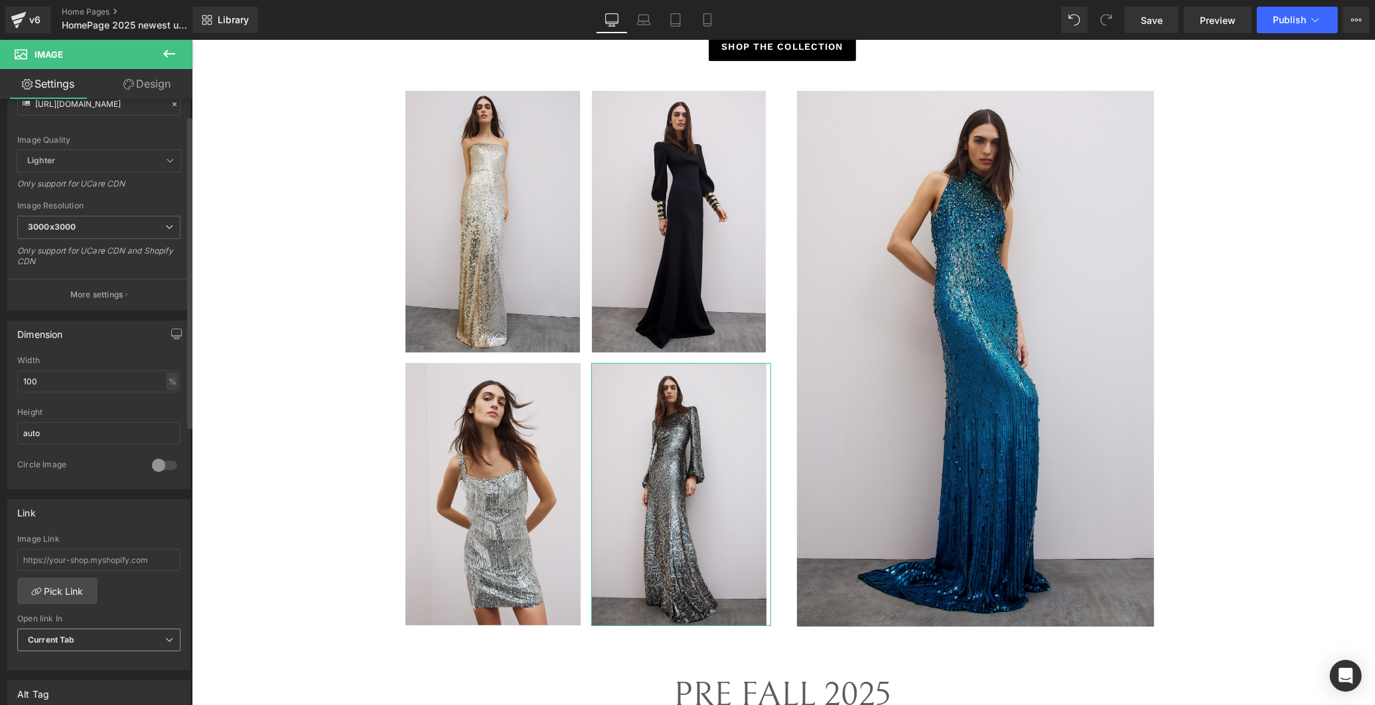
scroll to position [295, 0]
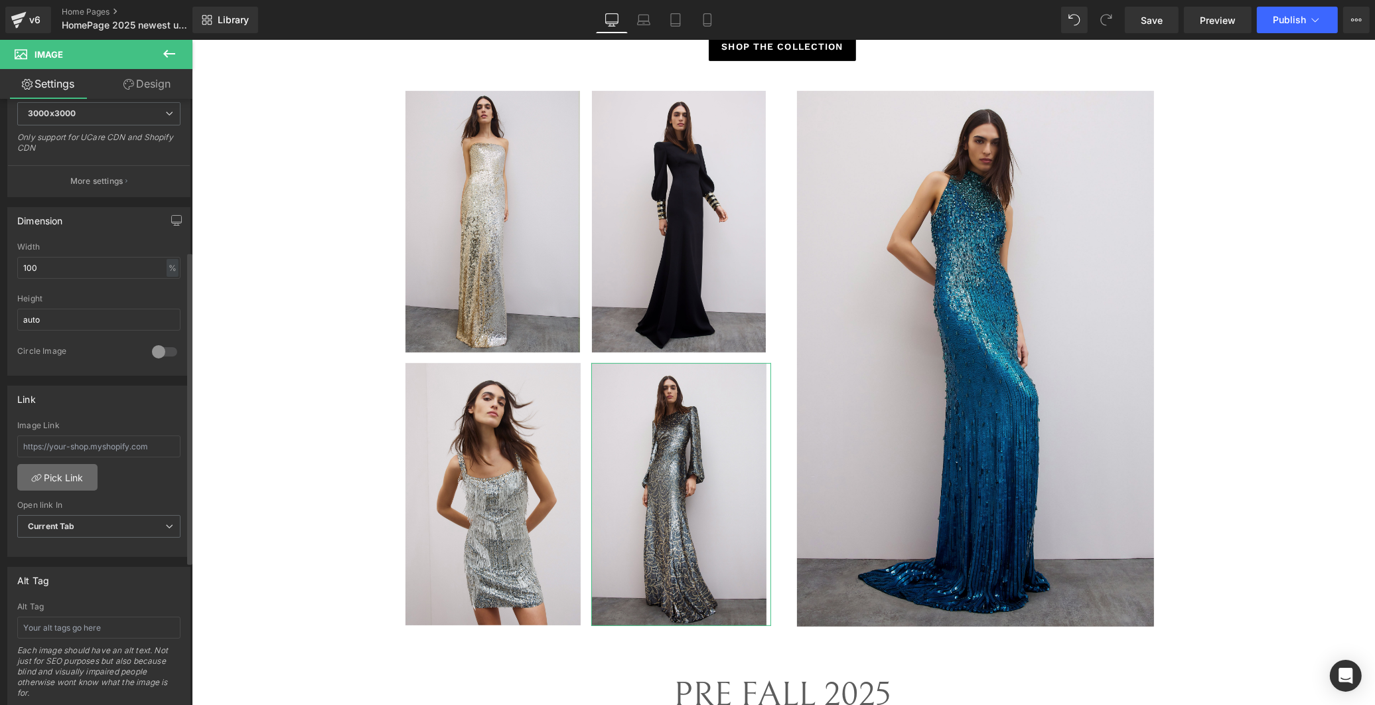
click at [69, 478] on link "Pick Link" at bounding box center [57, 477] width 80 height 27
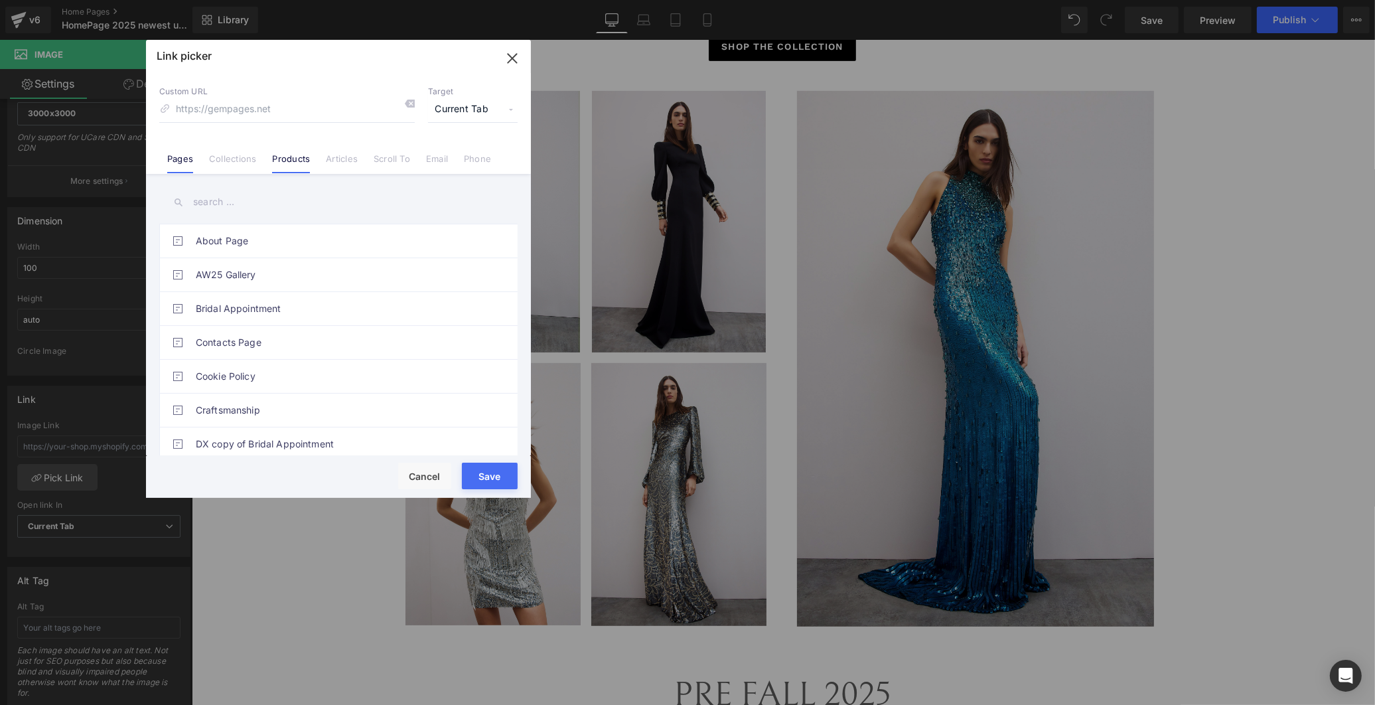
click at [281, 157] on link "Products" at bounding box center [291, 163] width 38 height 20
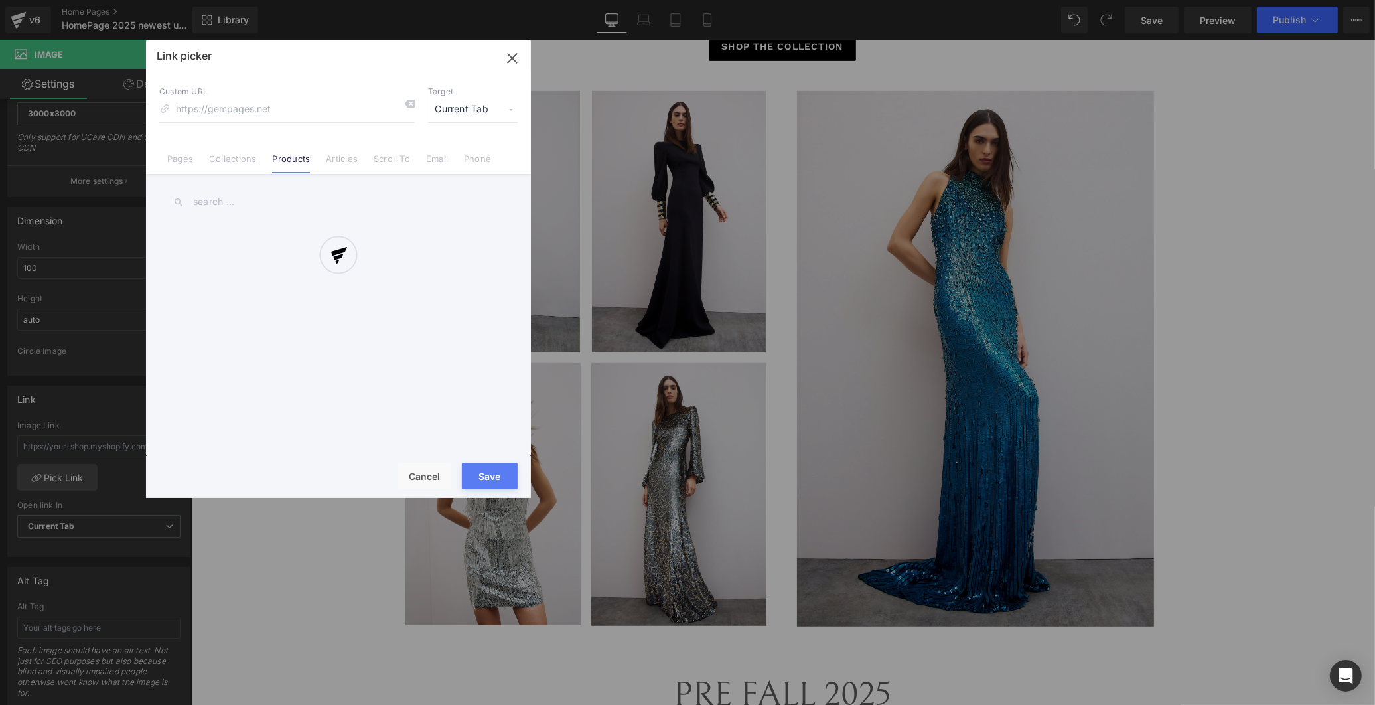
click at [214, 206] on div at bounding box center [338, 269] width 385 height 458
click at [214, 201] on div at bounding box center [338, 269] width 385 height 458
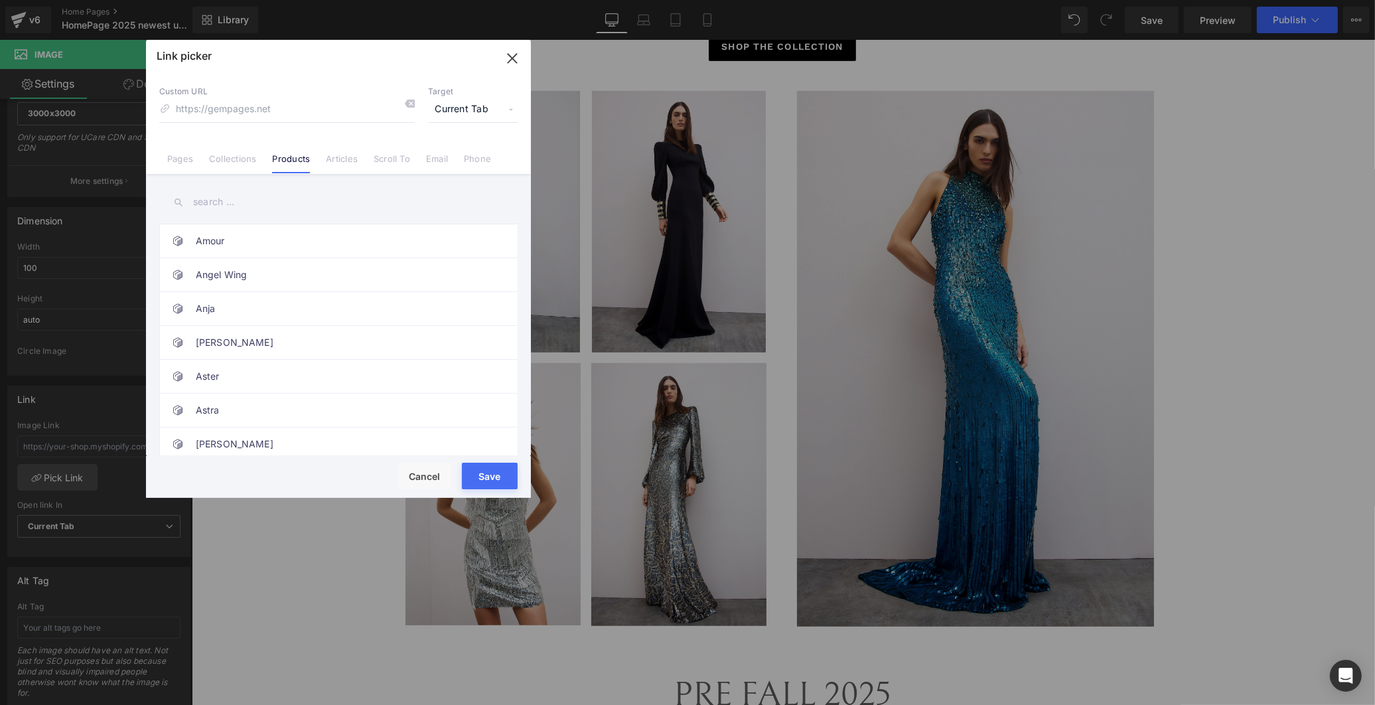
click at [213, 199] on input "text" at bounding box center [338, 202] width 358 height 30
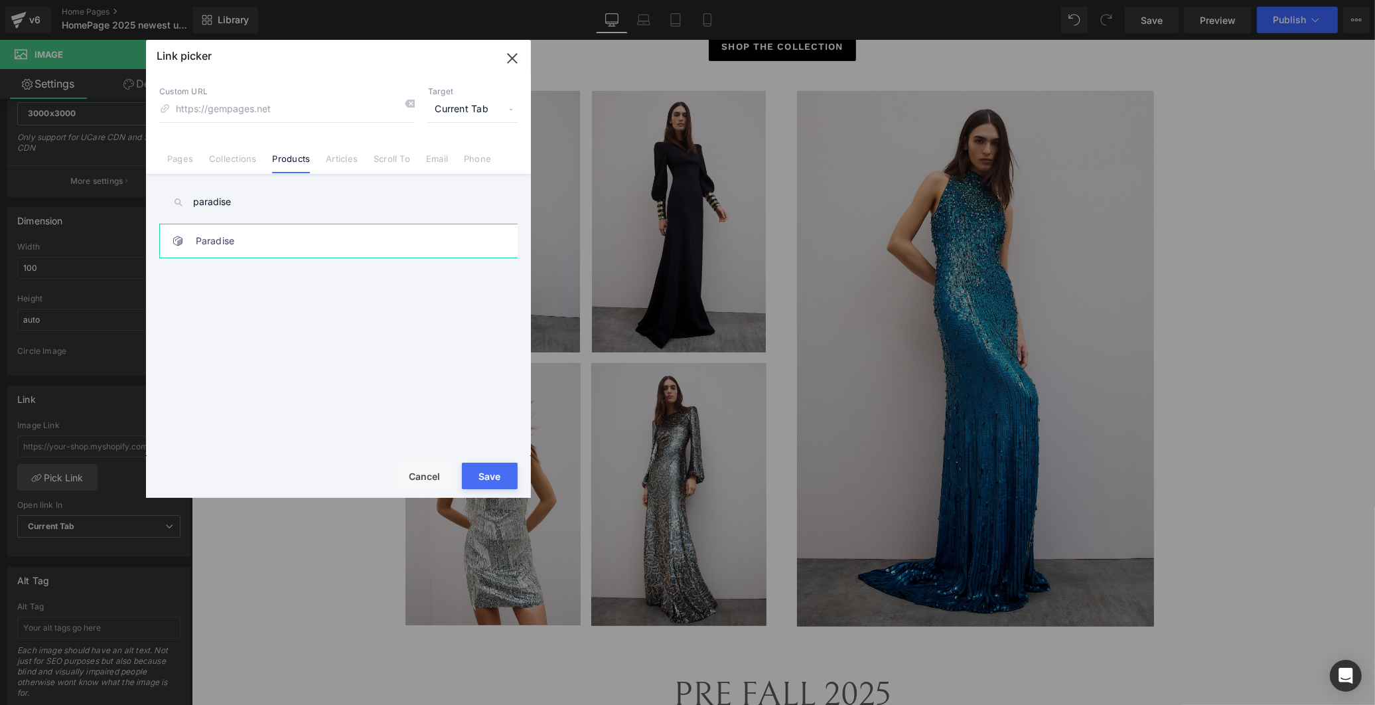
type input "paradise"
click at [315, 235] on link "Paradise" at bounding box center [342, 240] width 292 height 33
click at [495, 473] on button "Save" at bounding box center [490, 476] width 56 height 27
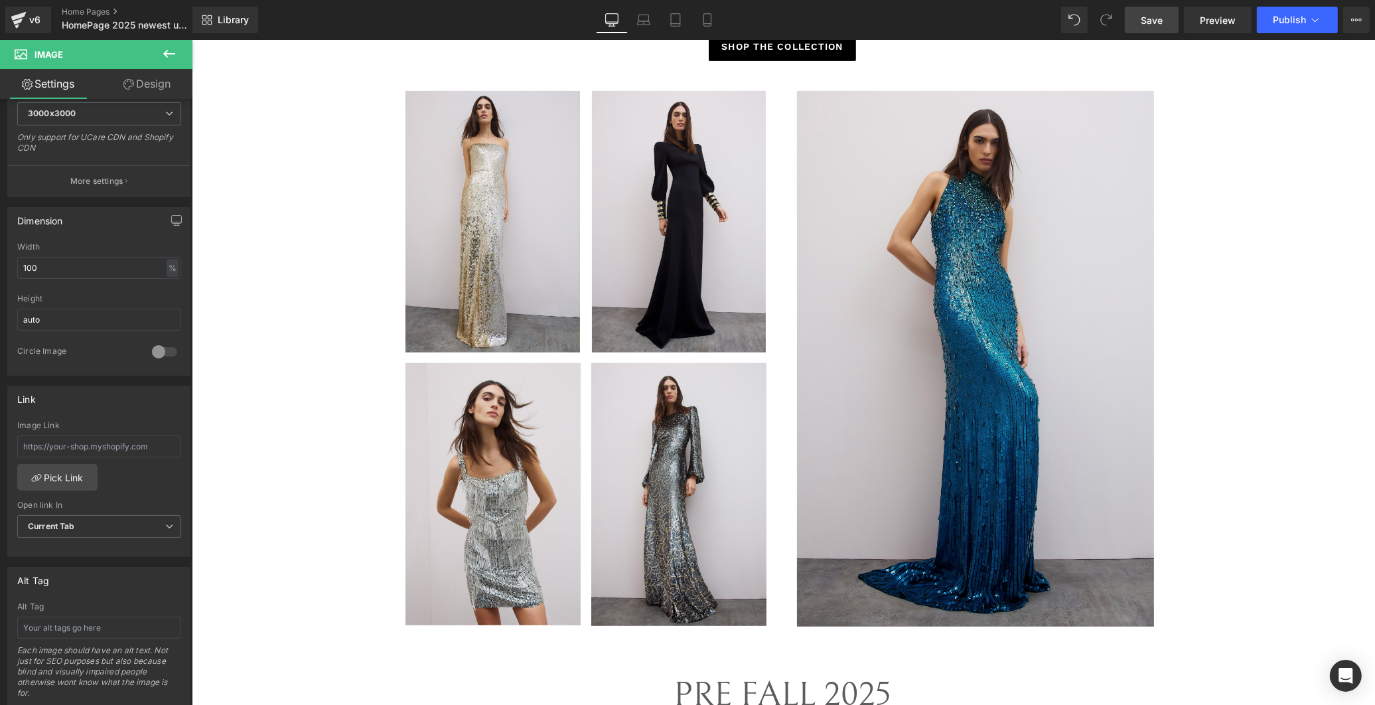
click at [1153, 25] on span "Save" at bounding box center [1152, 20] width 22 height 14
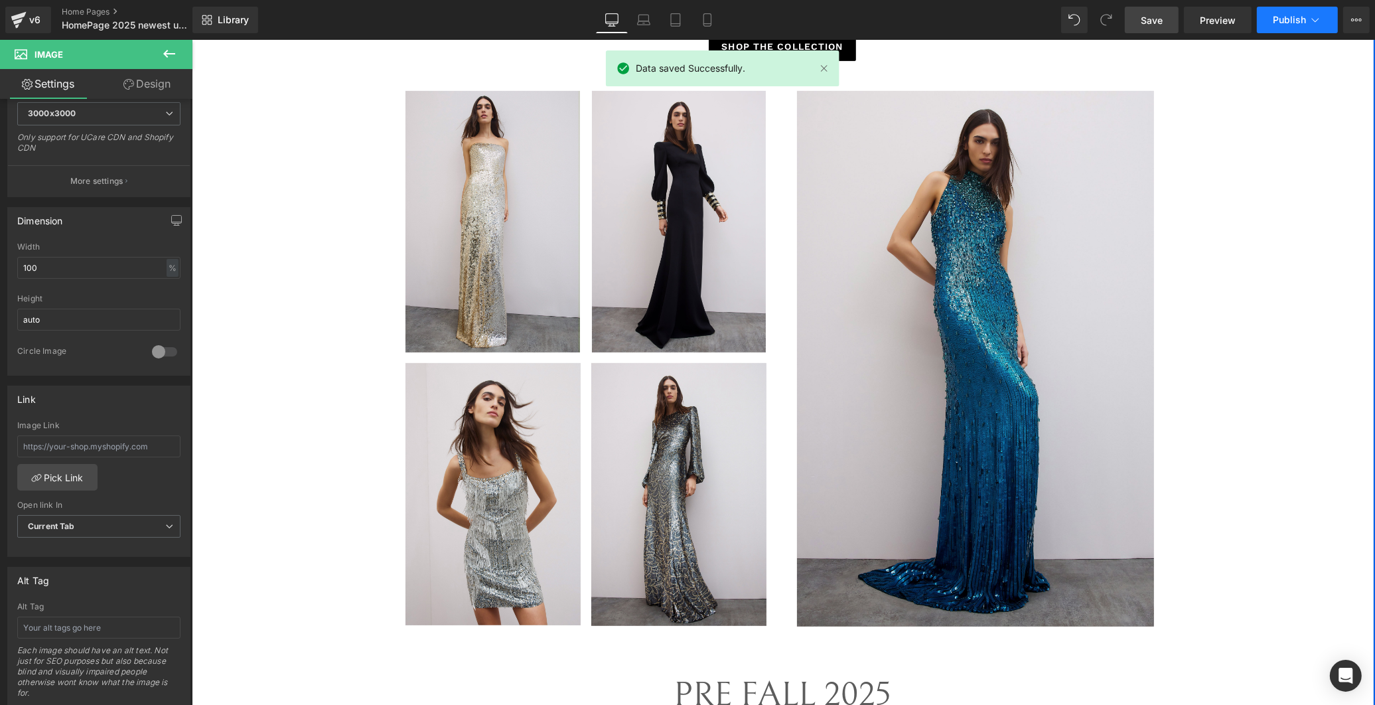
click at [1298, 23] on span "Publish" at bounding box center [1289, 20] width 33 height 11
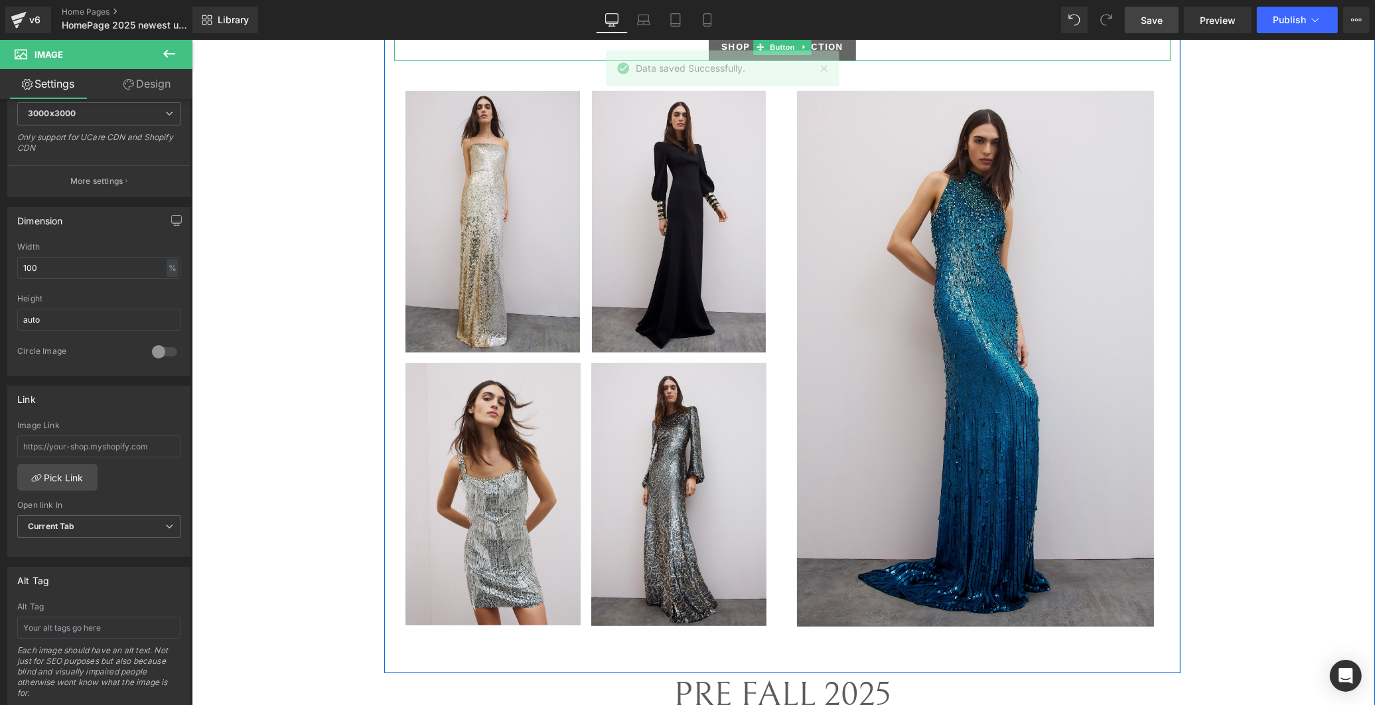
click at [823, 43] on span "SHOP THE COLLECTION" at bounding box center [781, 47] width 121 height 14
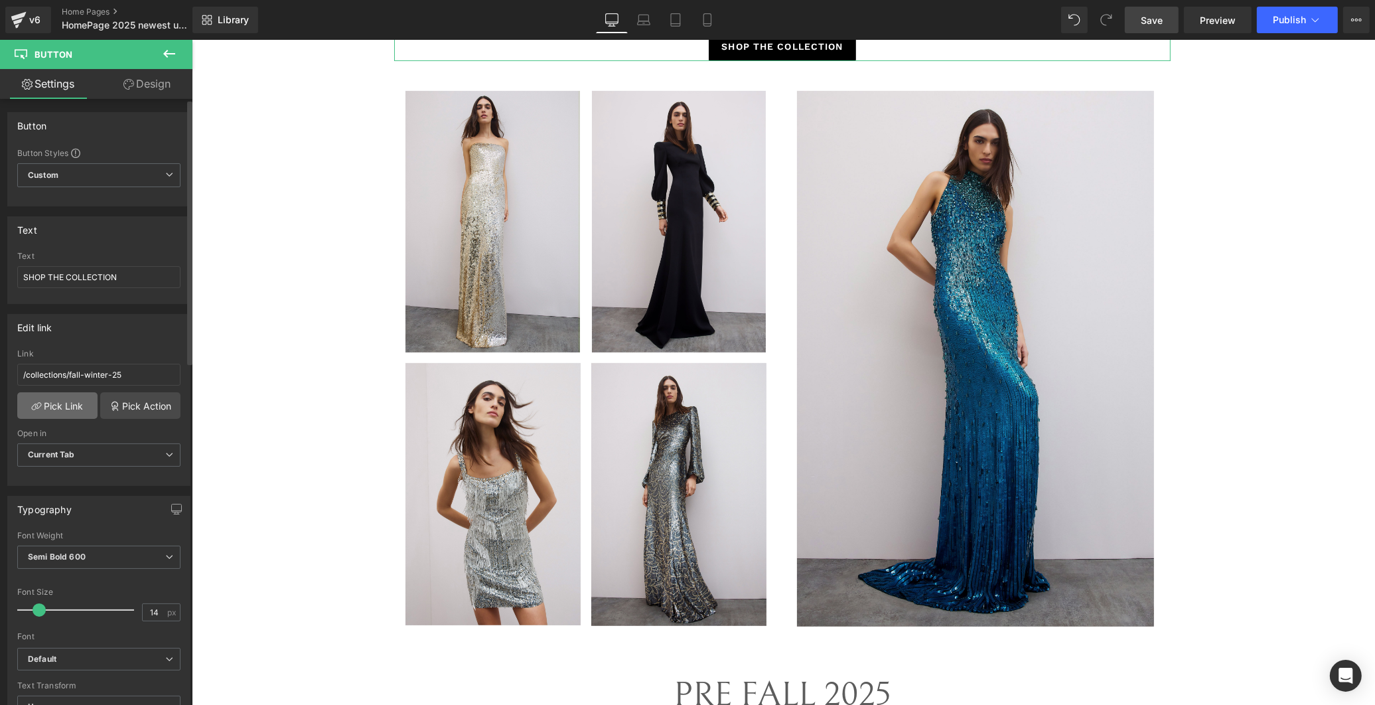
click at [77, 409] on link "Pick Link" at bounding box center [57, 405] width 80 height 27
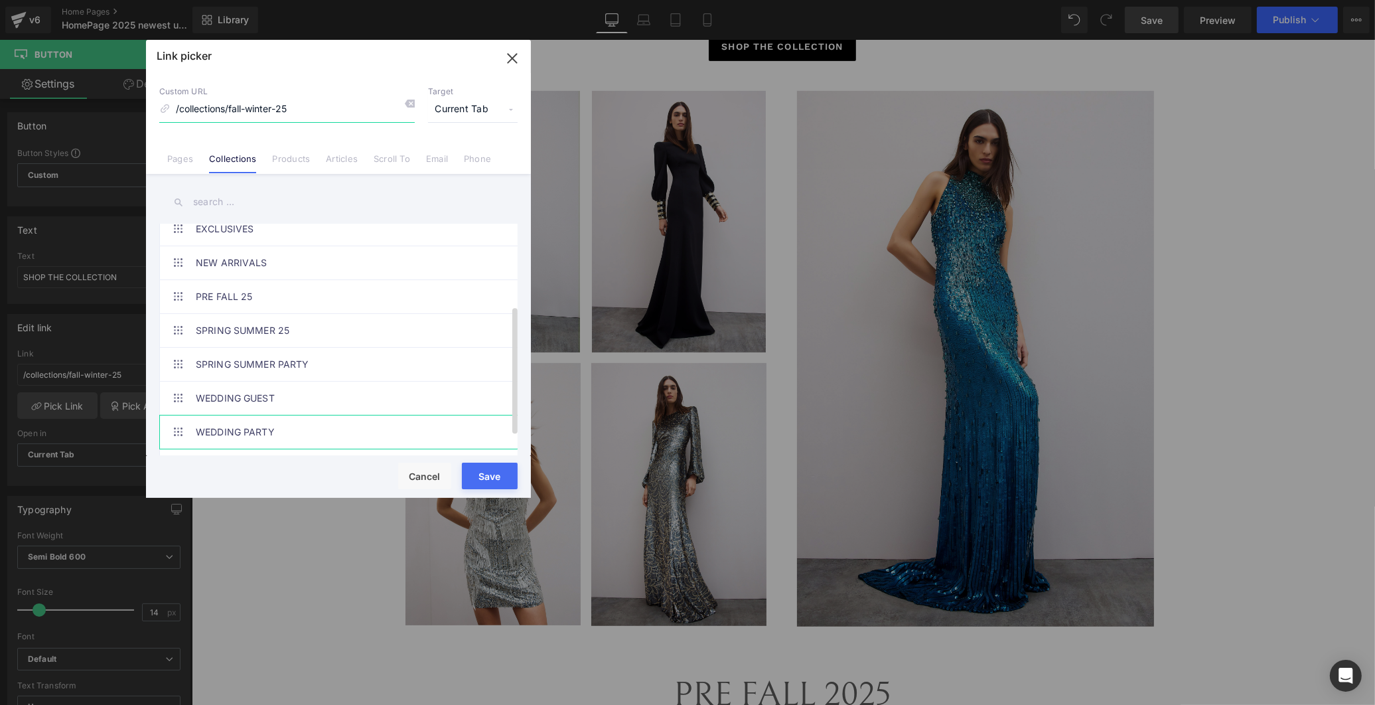
scroll to position [0, 0]
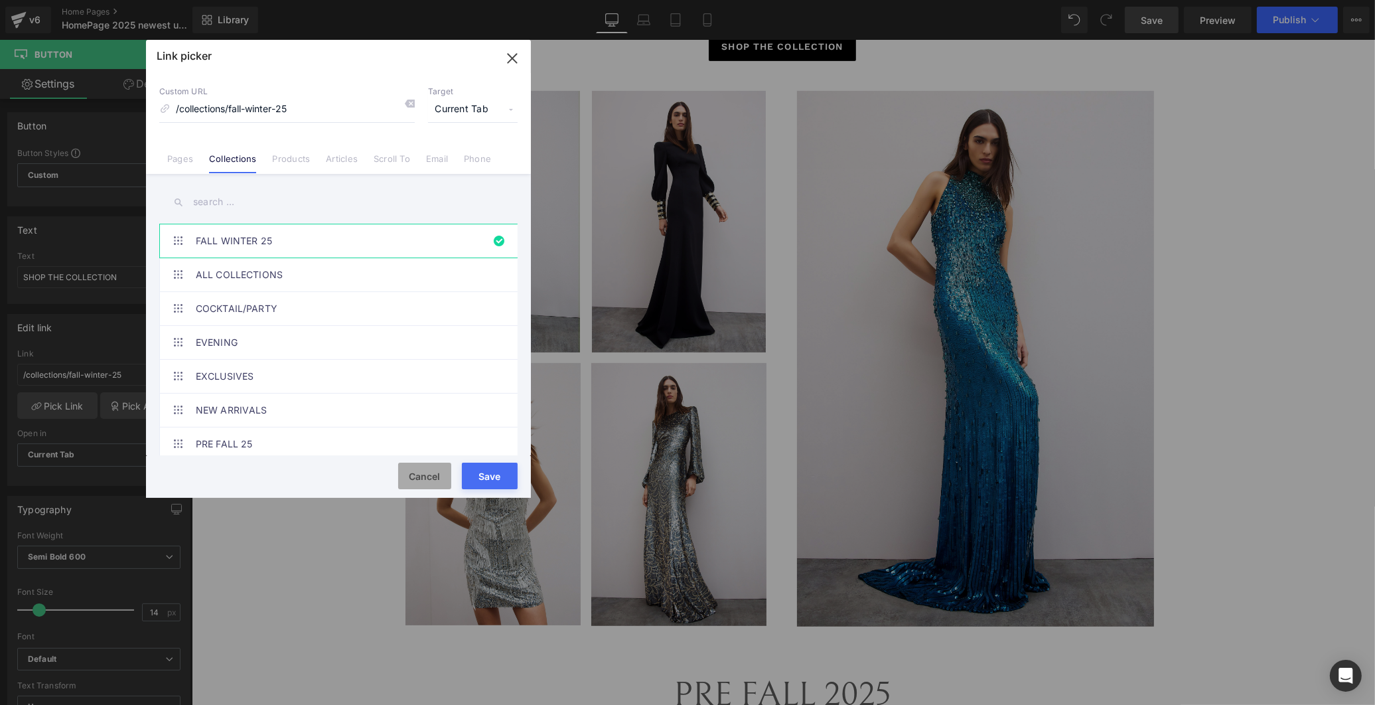
click at [425, 479] on button "Cancel" at bounding box center [424, 476] width 53 height 27
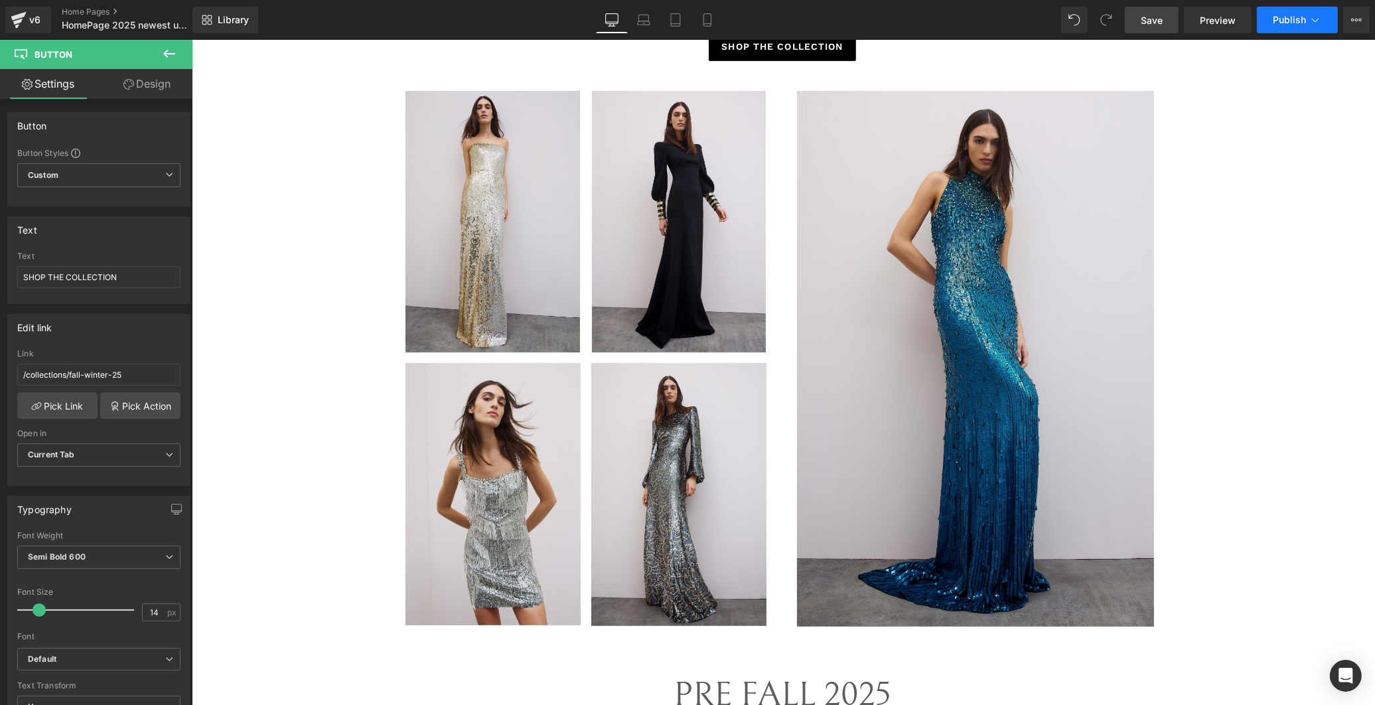
click at [1304, 18] on span "Publish" at bounding box center [1289, 20] width 33 height 11
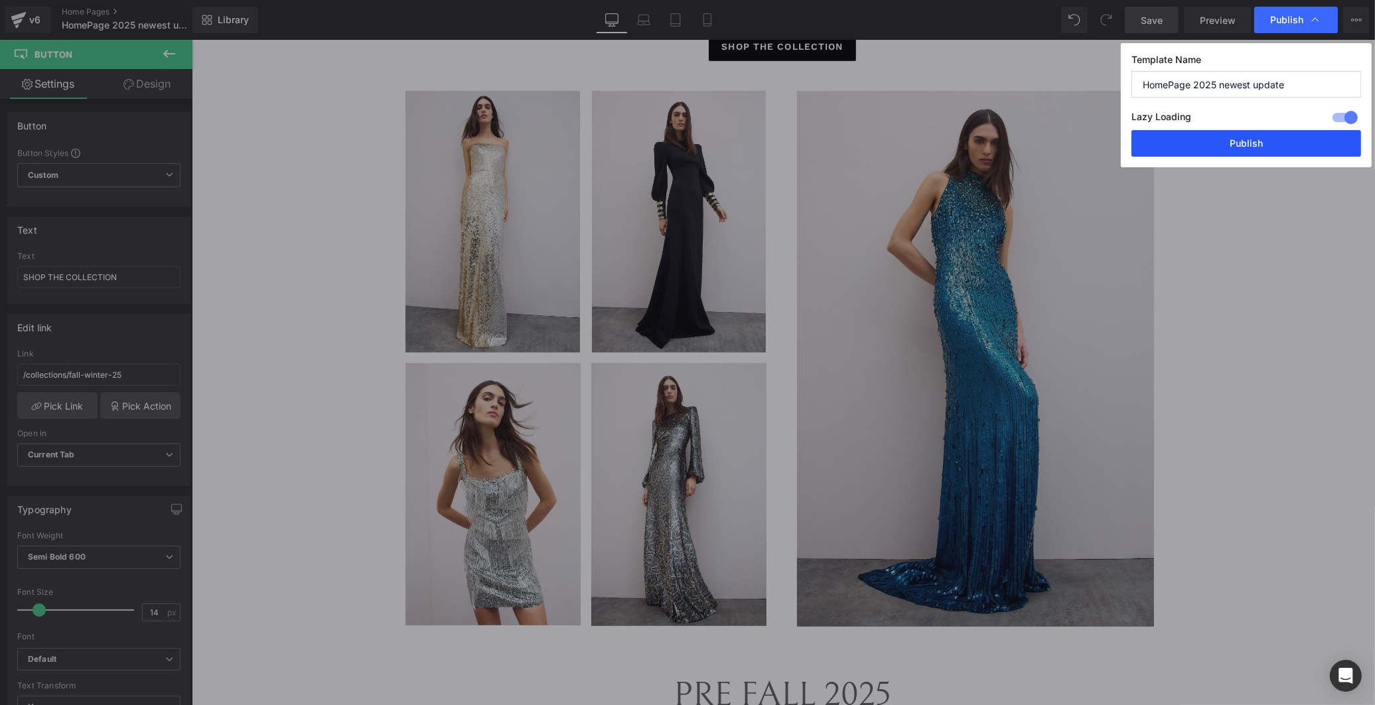
click at [1245, 147] on button "Publish" at bounding box center [1247, 143] width 230 height 27
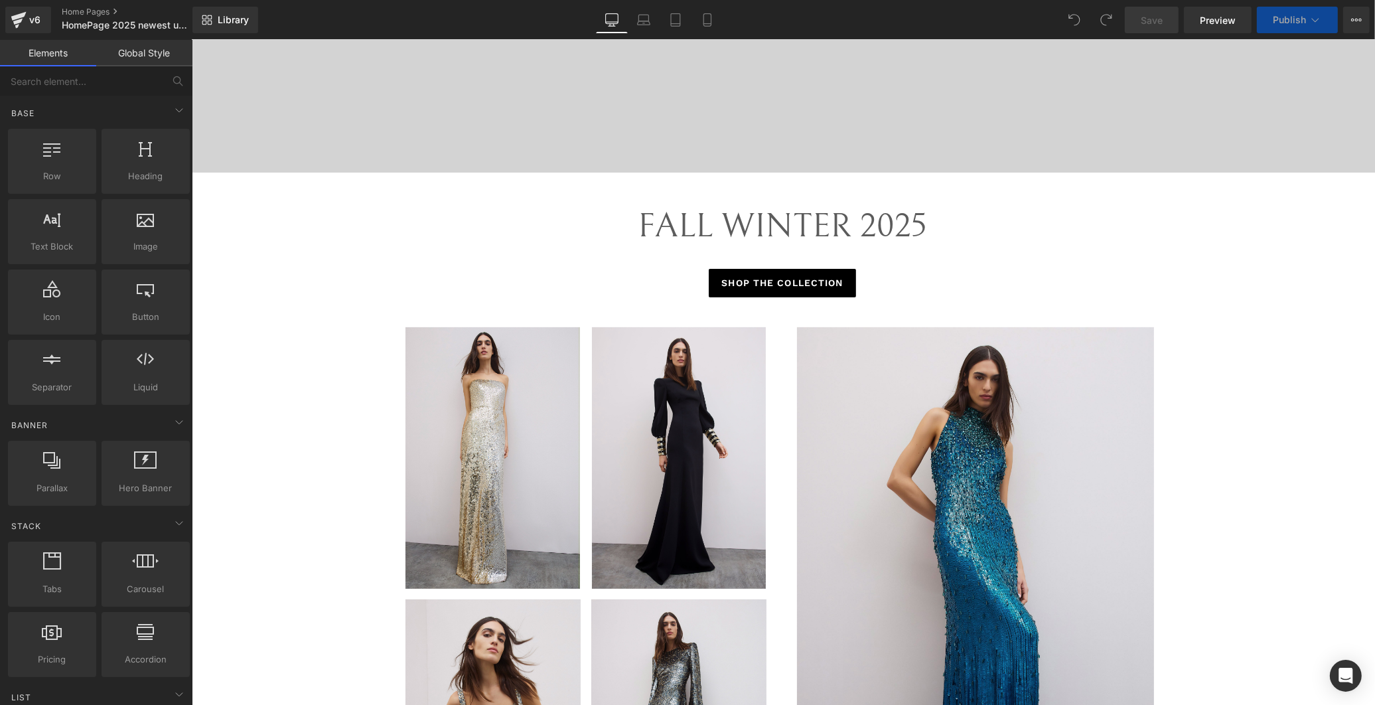
scroll to position [885, 0]
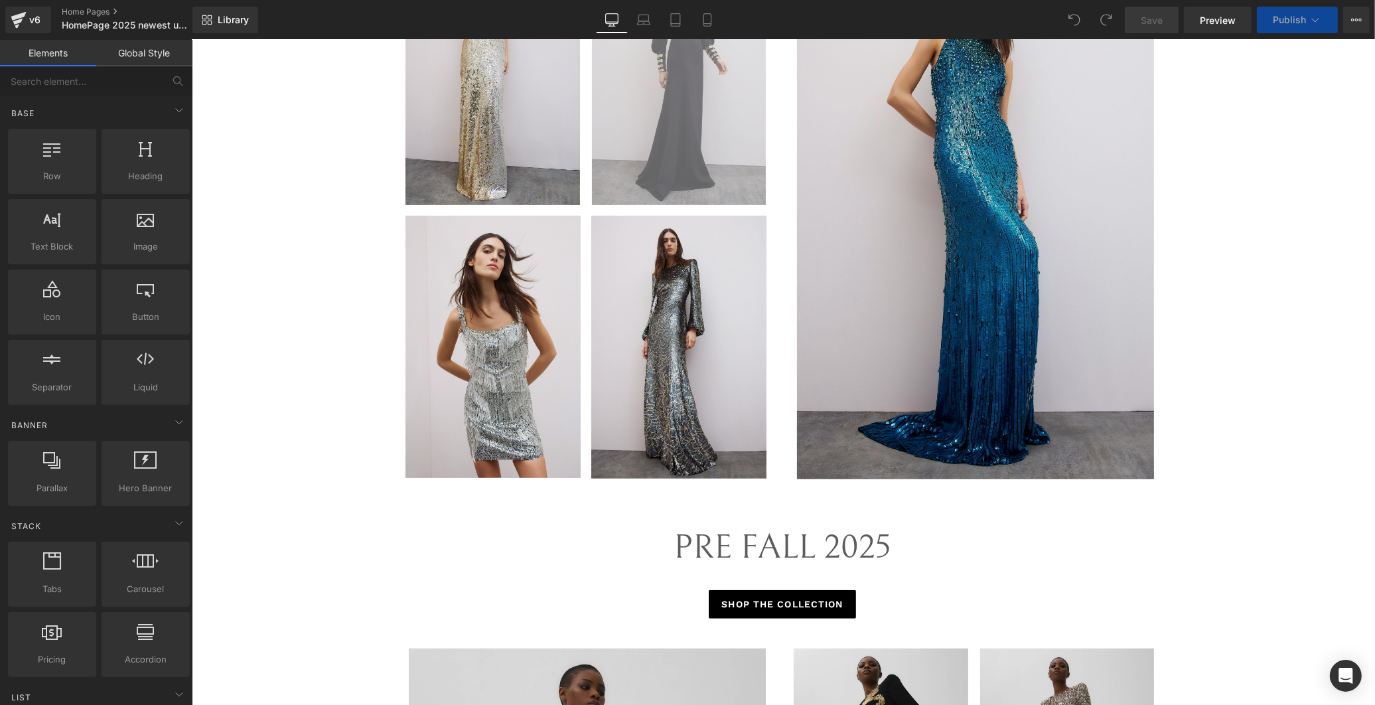
click at [688, 156] on img at bounding box center [678, 75] width 175 height 262
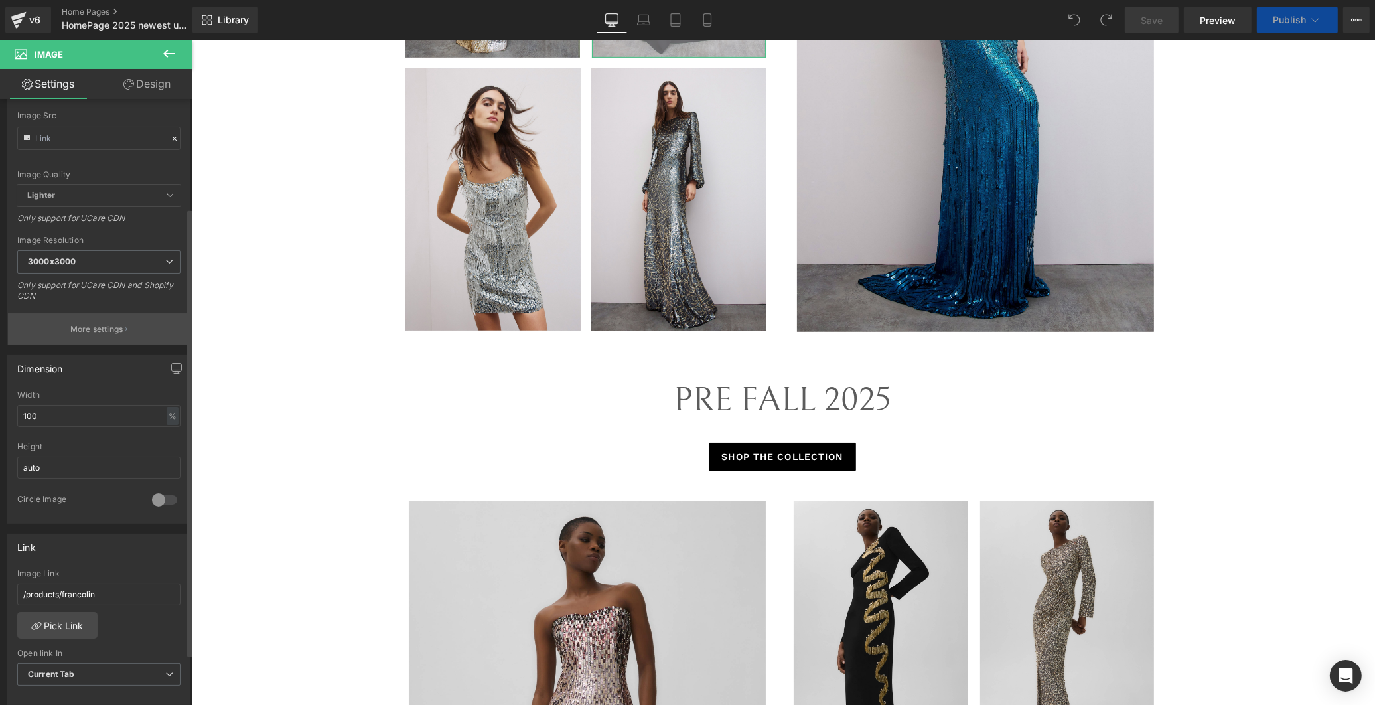
scroll to position [147, 0]
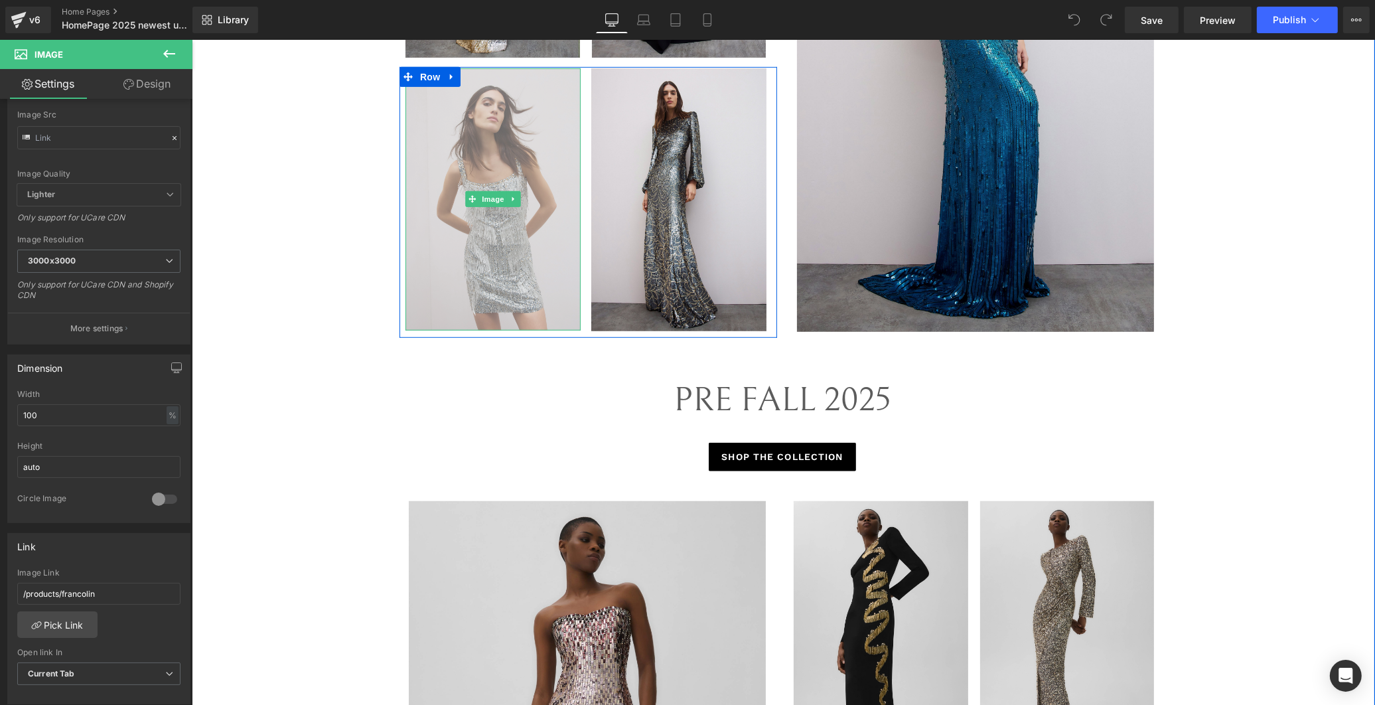
click at [516, 202] on img at bounding box center [492, 199] width 175 height 262
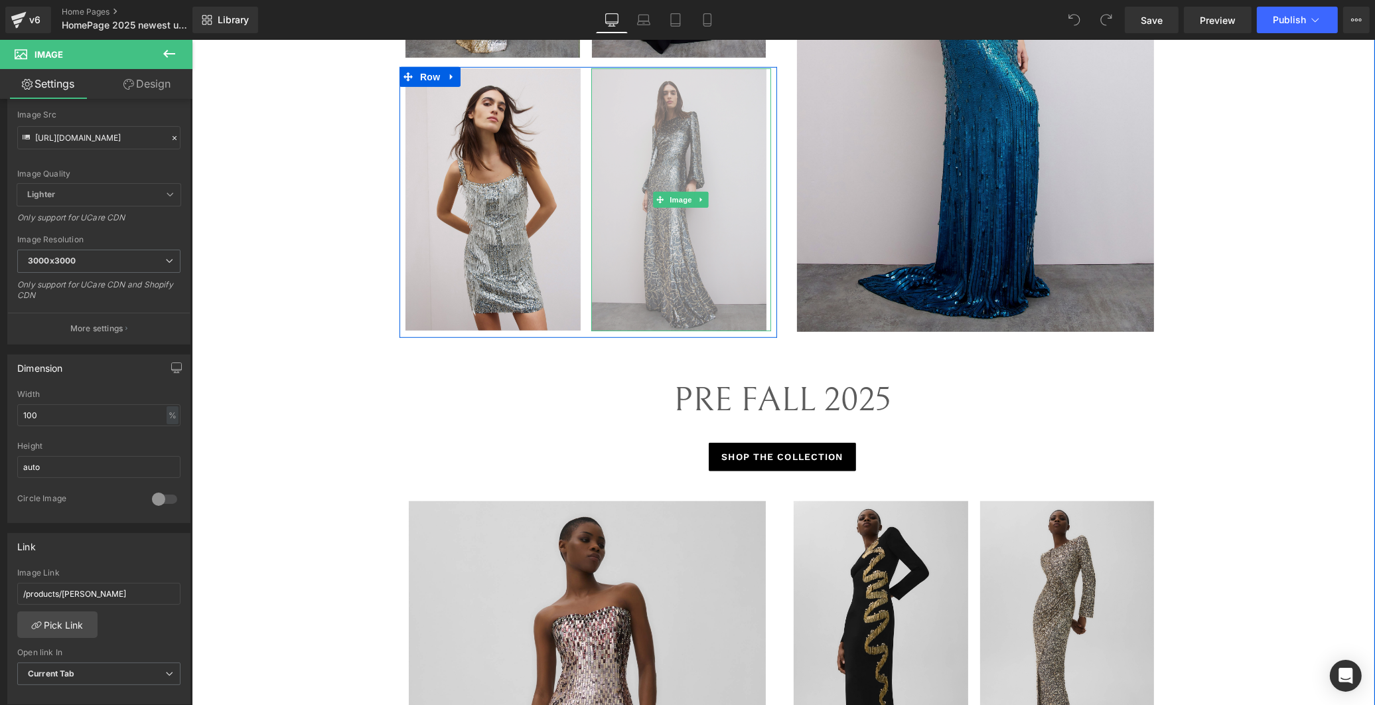
click at [619, 288] on img at bounding box center [681, 199] width 181 height 263
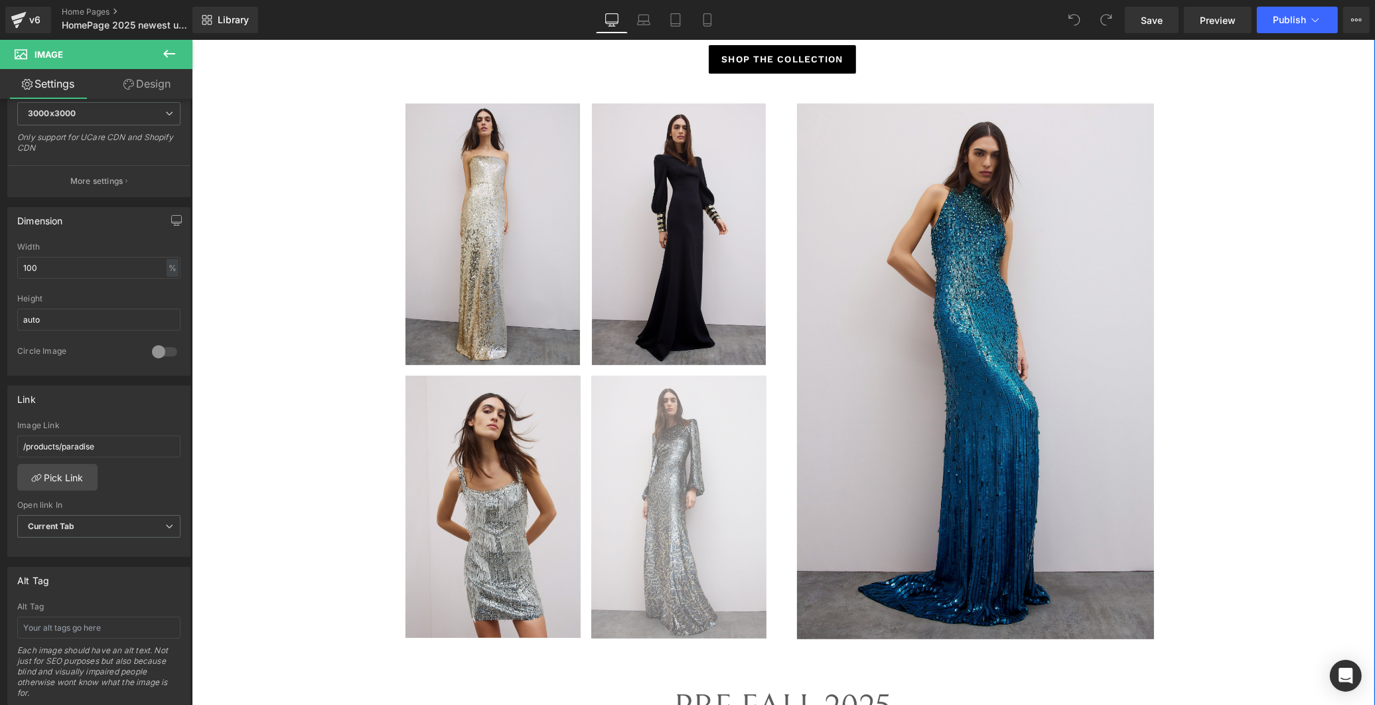
scroll to position [442, 0]
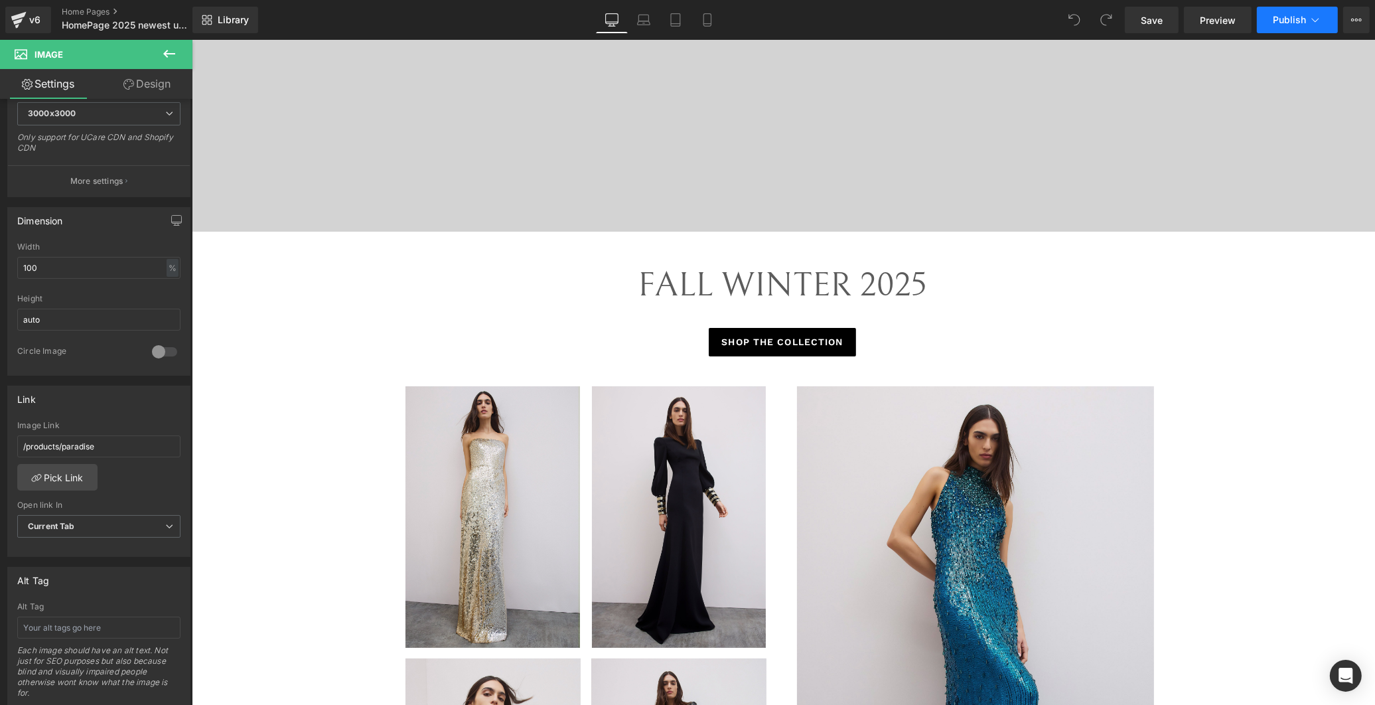
click at [1302, 16] on span "Publish" at bounding box center [1289, 20] width 33 height 11
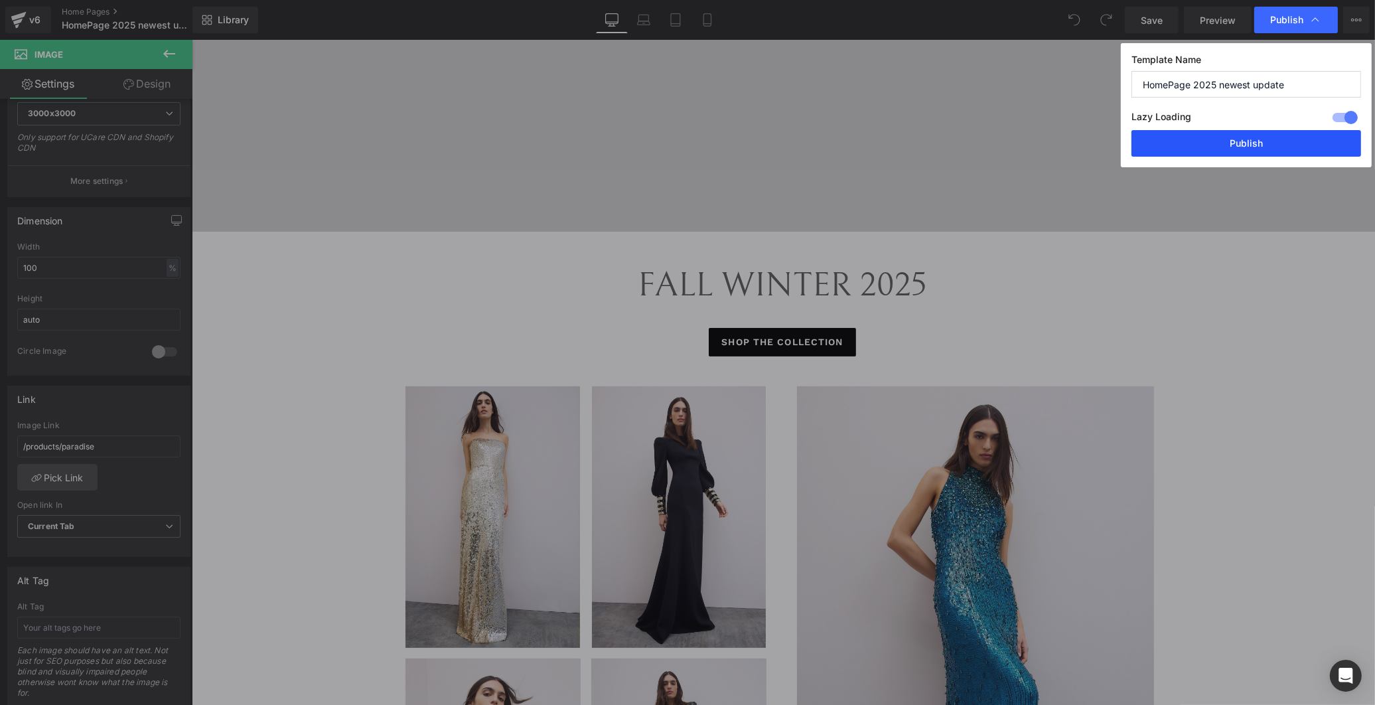
drag, startPoint x: 1217, startPoint y: 137, endPoint x: 1026, endPoint y: 97, distance: 195.3
click at [1217, 137] on button "Publish" at bounding box center [1247, 143] width 230 height 27
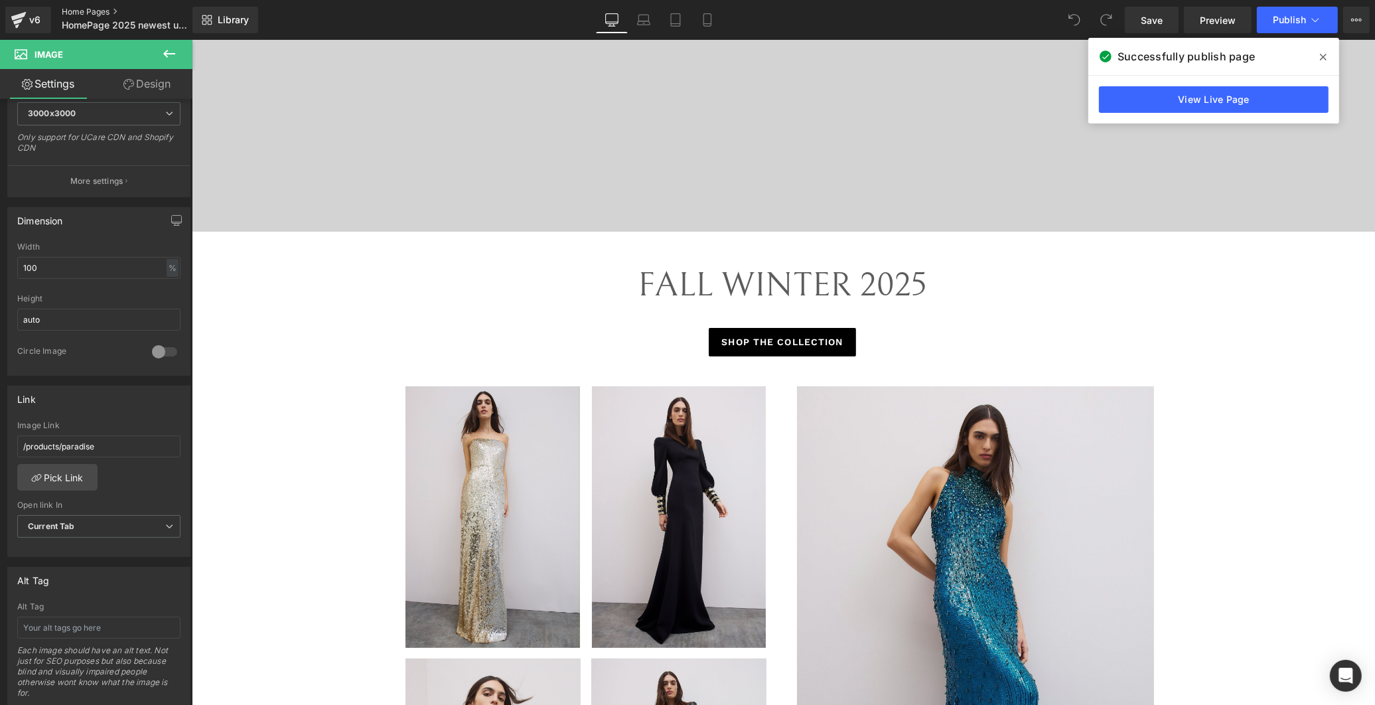
click at [104, 8] on link "Home Pages" at bounding box center [138, 12] width 153 height 11
